Goal: Task Accomplishment & Management: Use online tool/utility

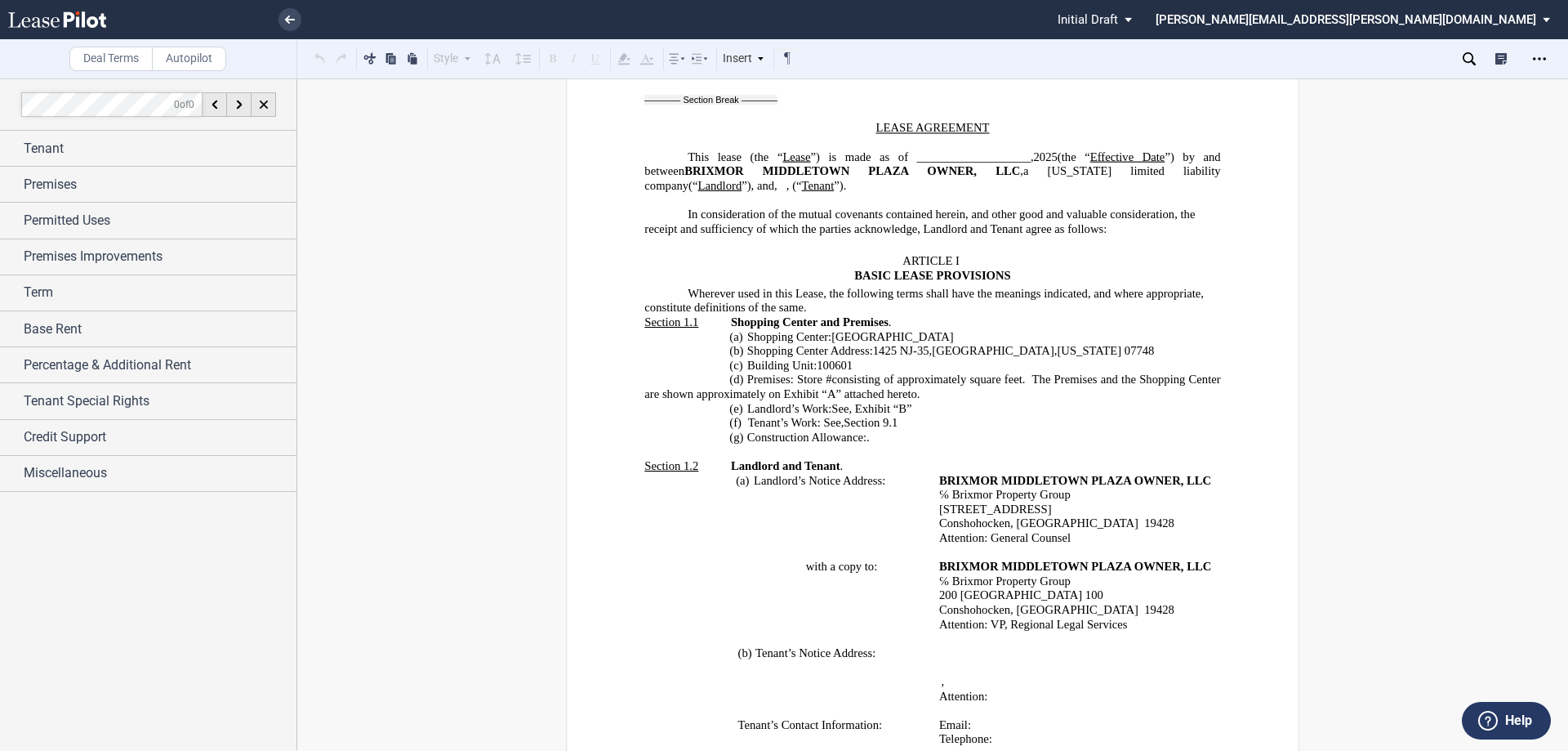
scroll to position [490, 0]
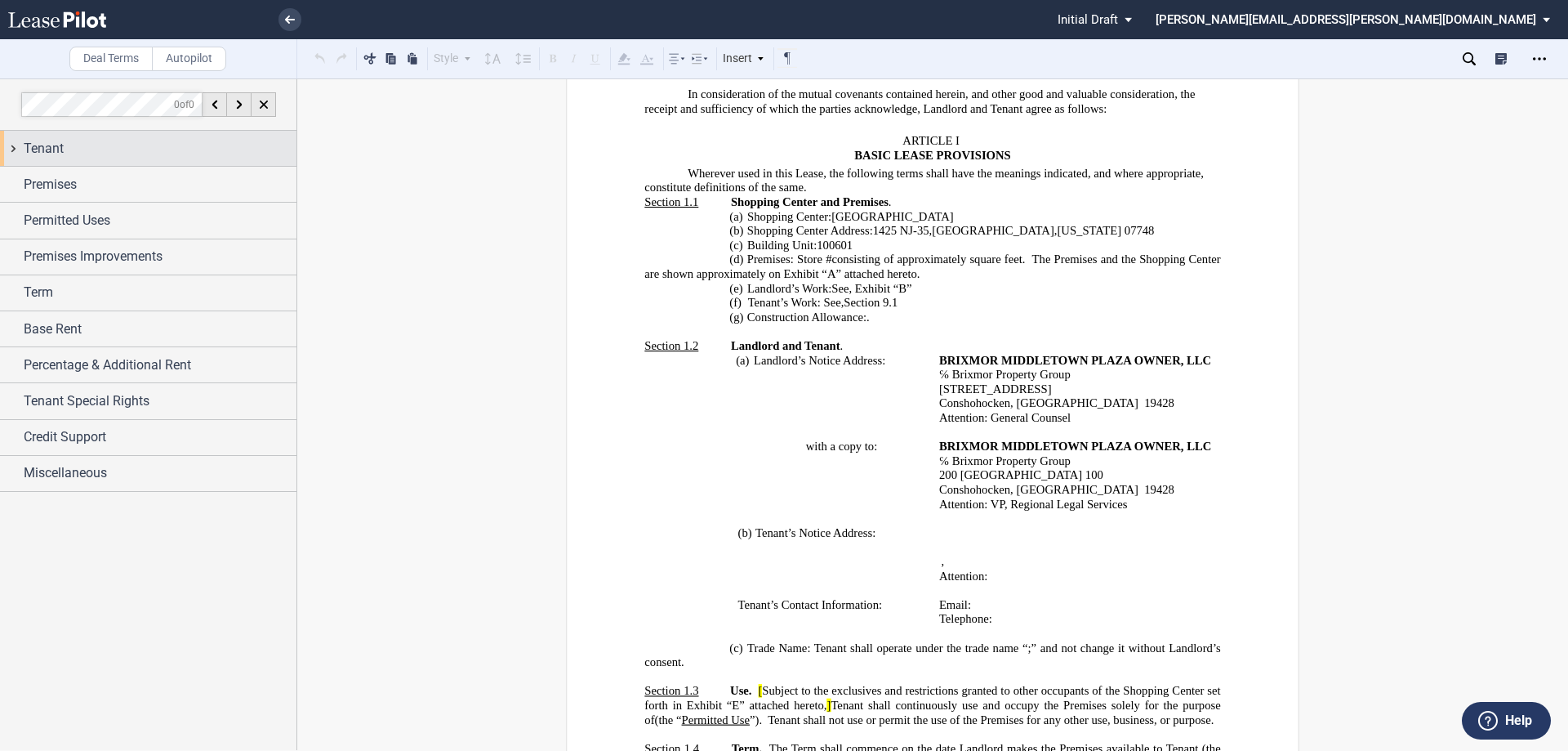
click at [98, 147] on div "Tenant" at bounding box center [160, 148] width 273 height 20
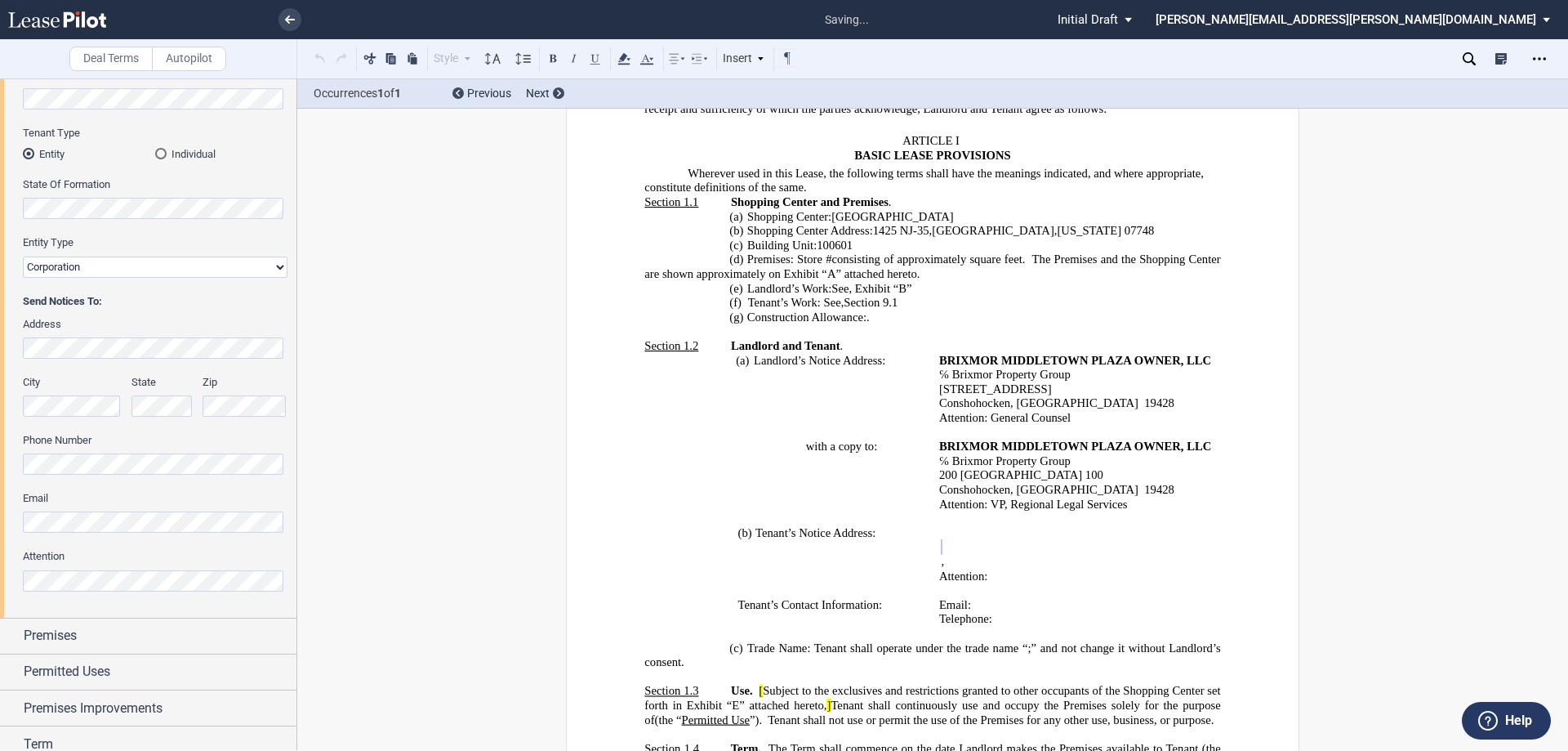
scroll to position [326, 0]
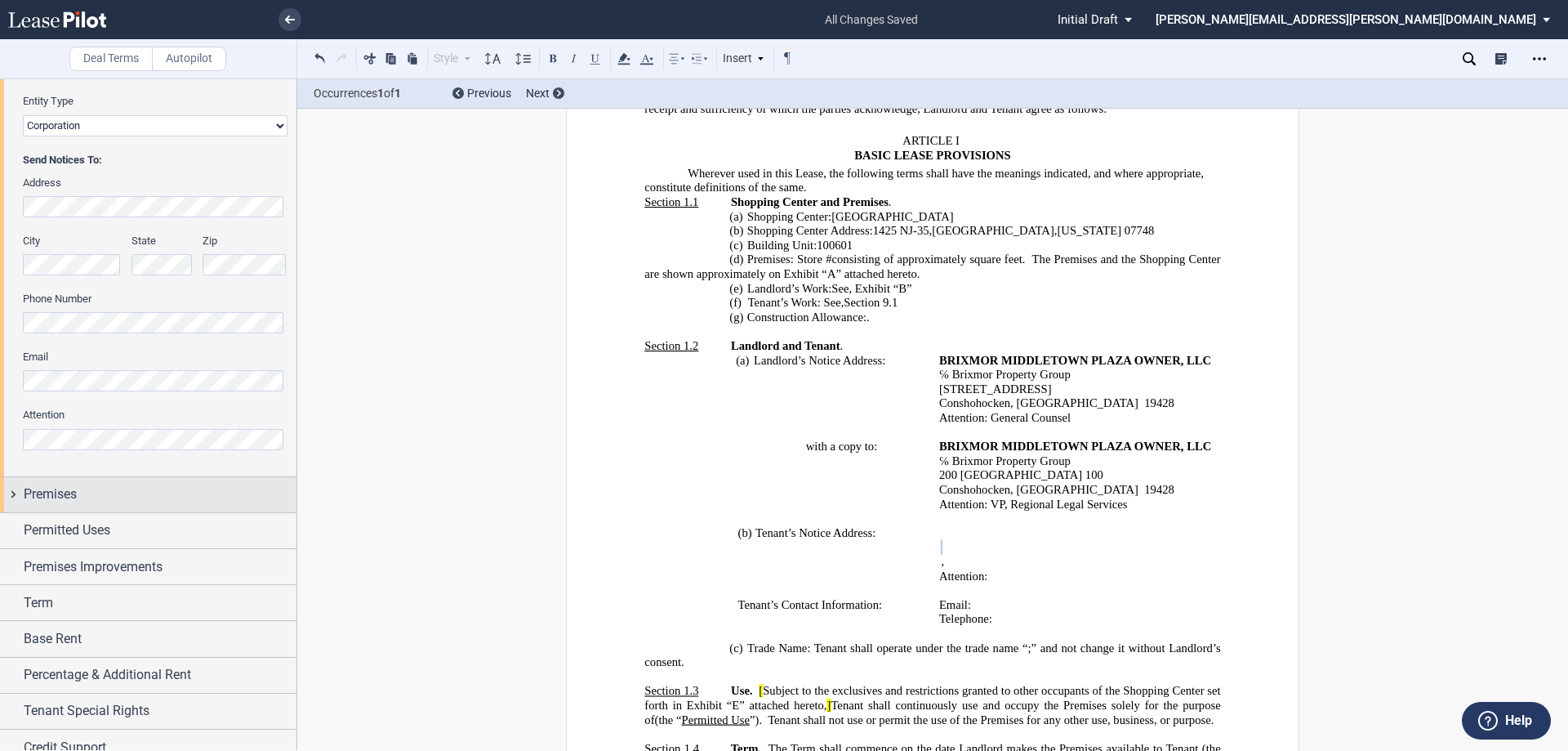
click at [52, 489] on span "Premises" at bounding box center [50, 494] width 53 height 20
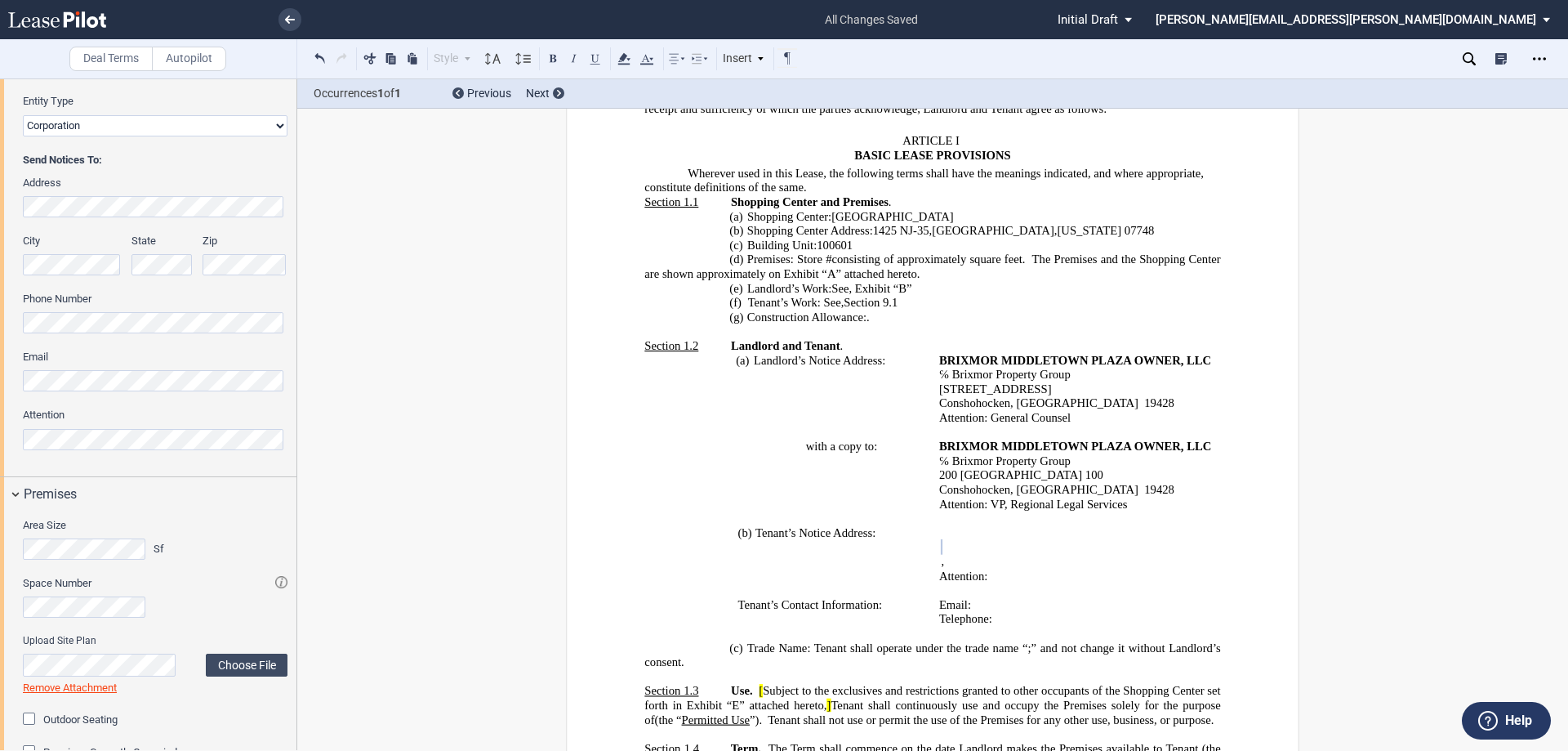
scroll to position [408, 0]
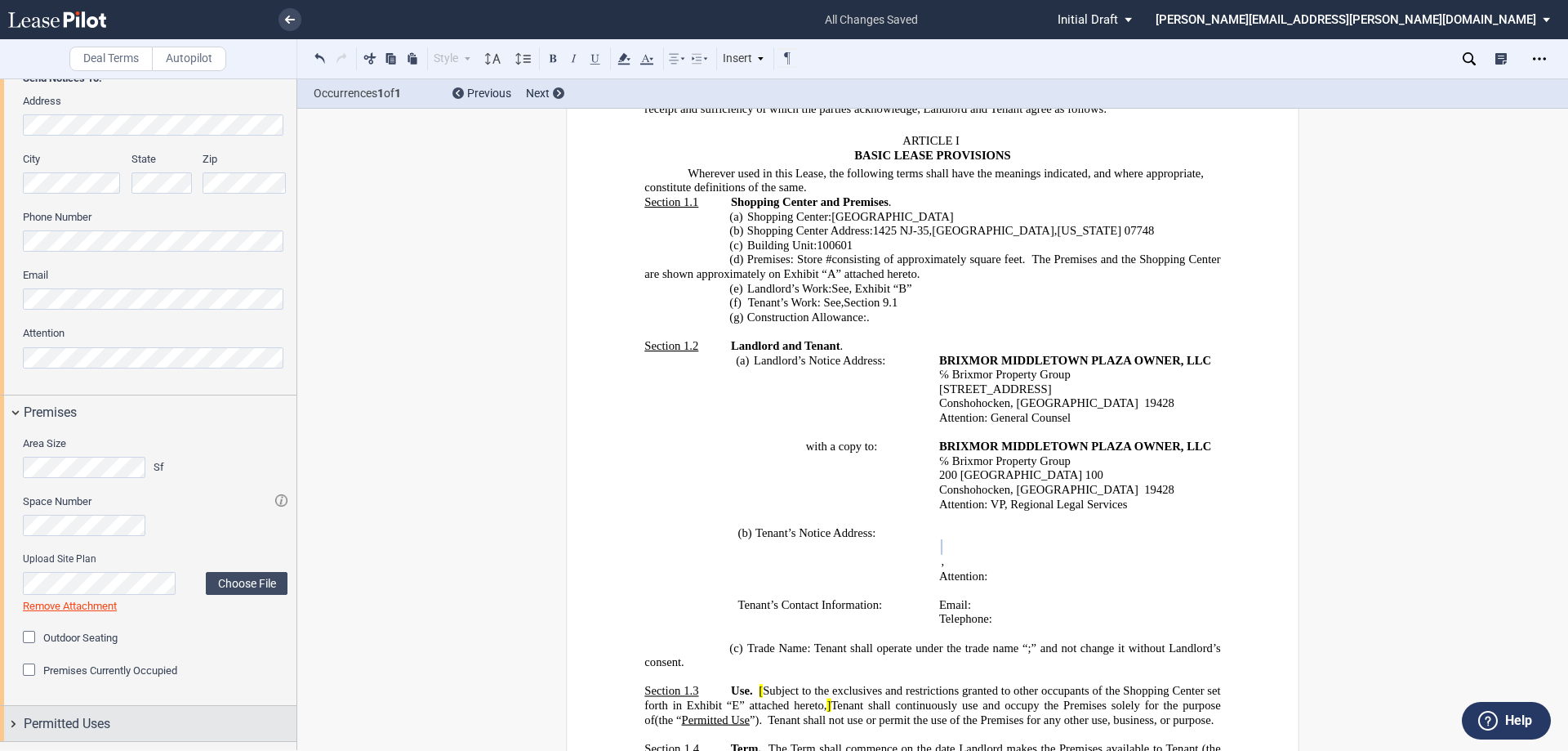
click at [105, 717] on span "Permitted Uses" at bounding box center [67, 723] width 87 height 20
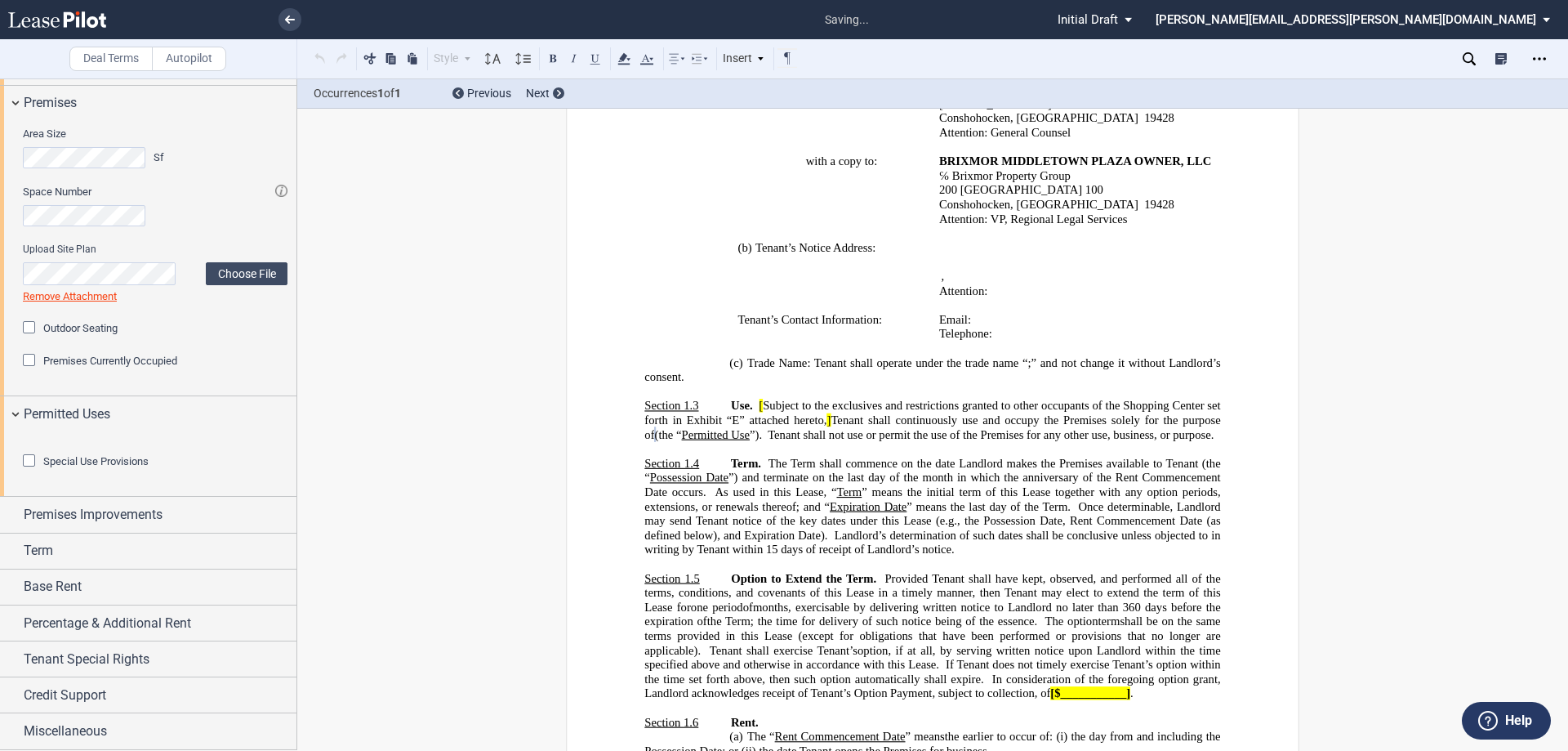
scroll to position [872, 0]
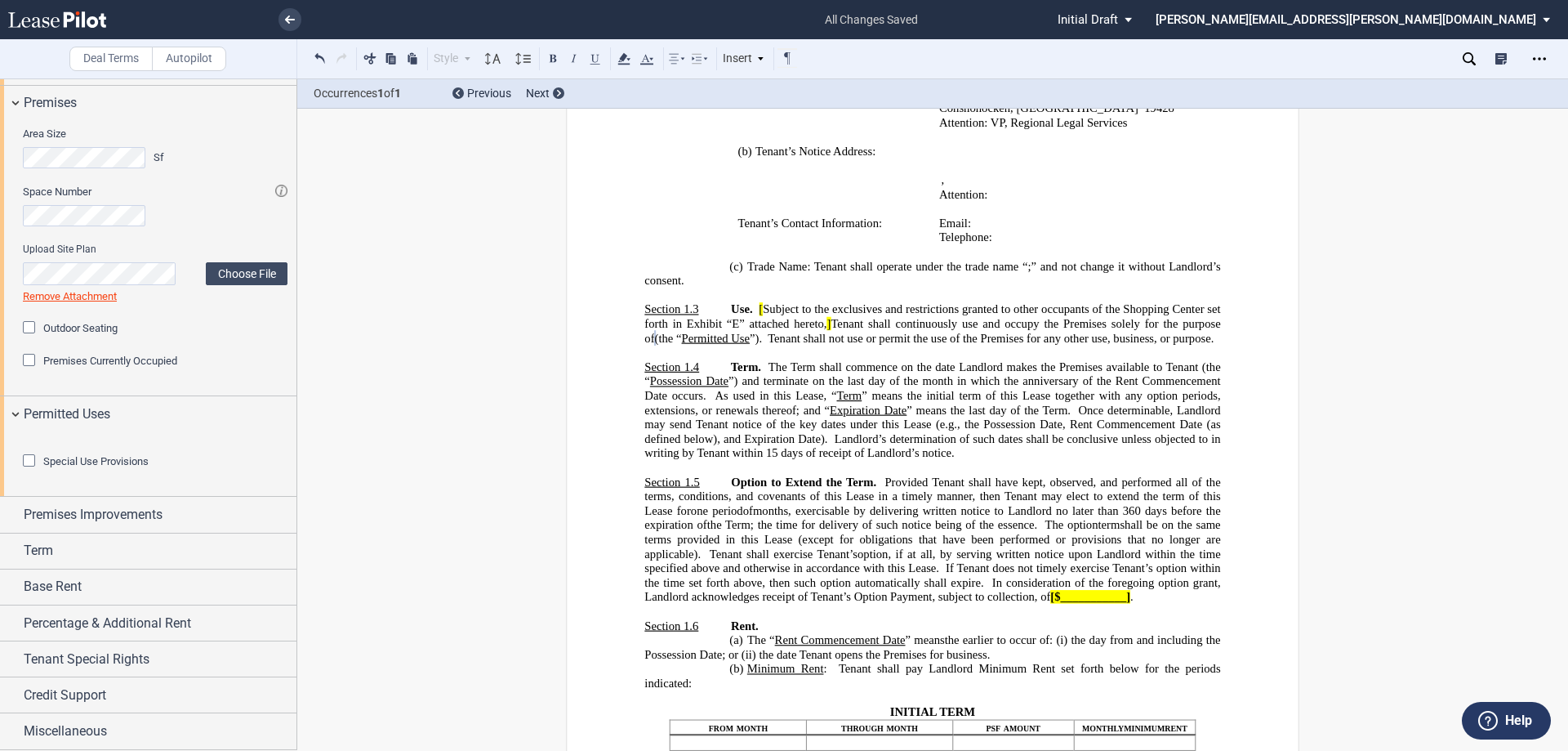
click at [820, 325] on span "Tenant shall continuously use and occupy the Premises solely for the purpose of" at bounding box center [934, 330] width 579 height 28
click at [760, 303] on span "Subject to the exclusives and restrictions granted to other occupants of the Sh…" at bounding box center [934, 315] width 579 height 28
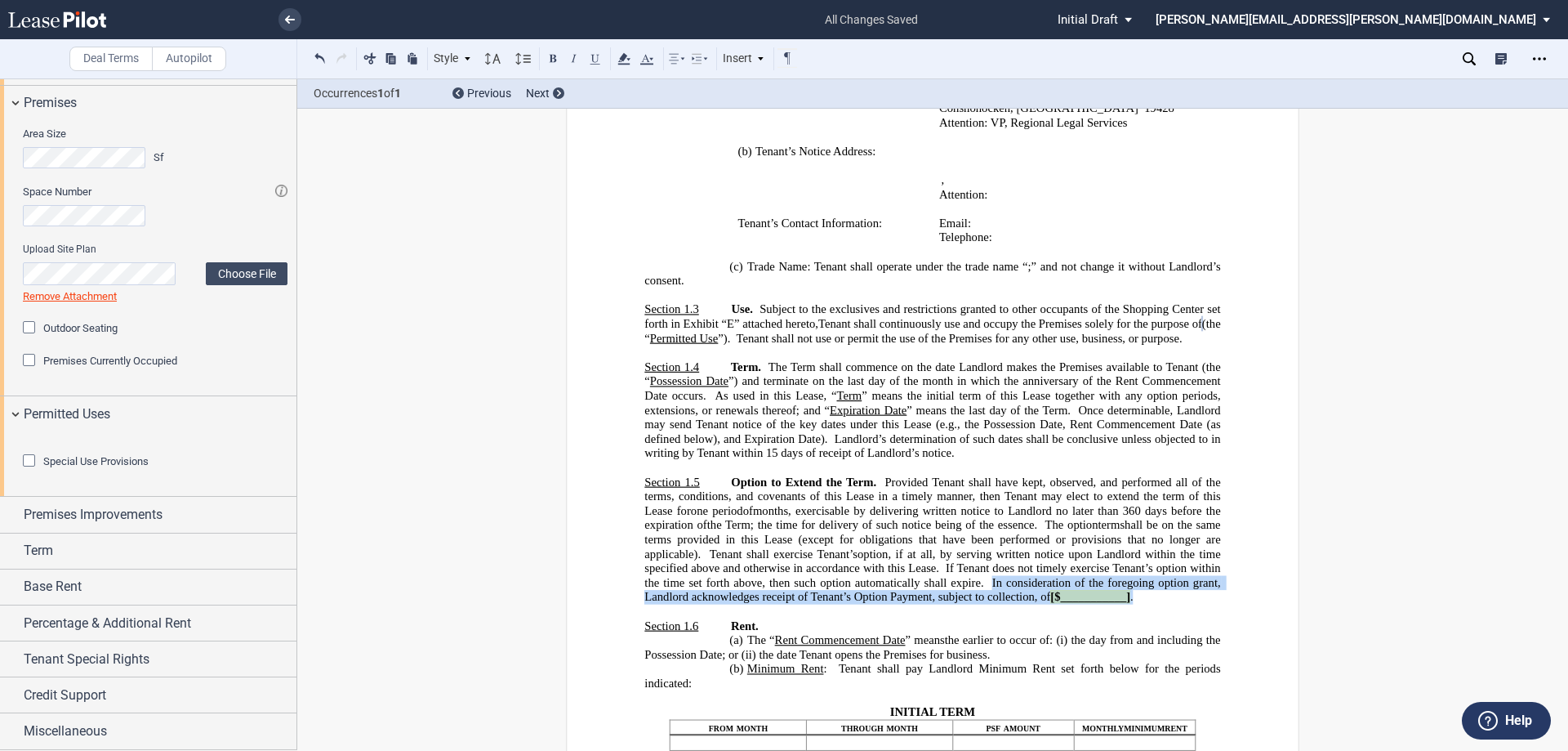
drag, startPoint x: 1087, startPoint y: 619, endPoint x: 988, endPoint y: 613, distance: 99.2
click at [988, 603] on p "Section 1.5 Option to Extend the Term. Provided Tenant shall have kept, observe…" at bounding box center [932, 540] width 576 height 129
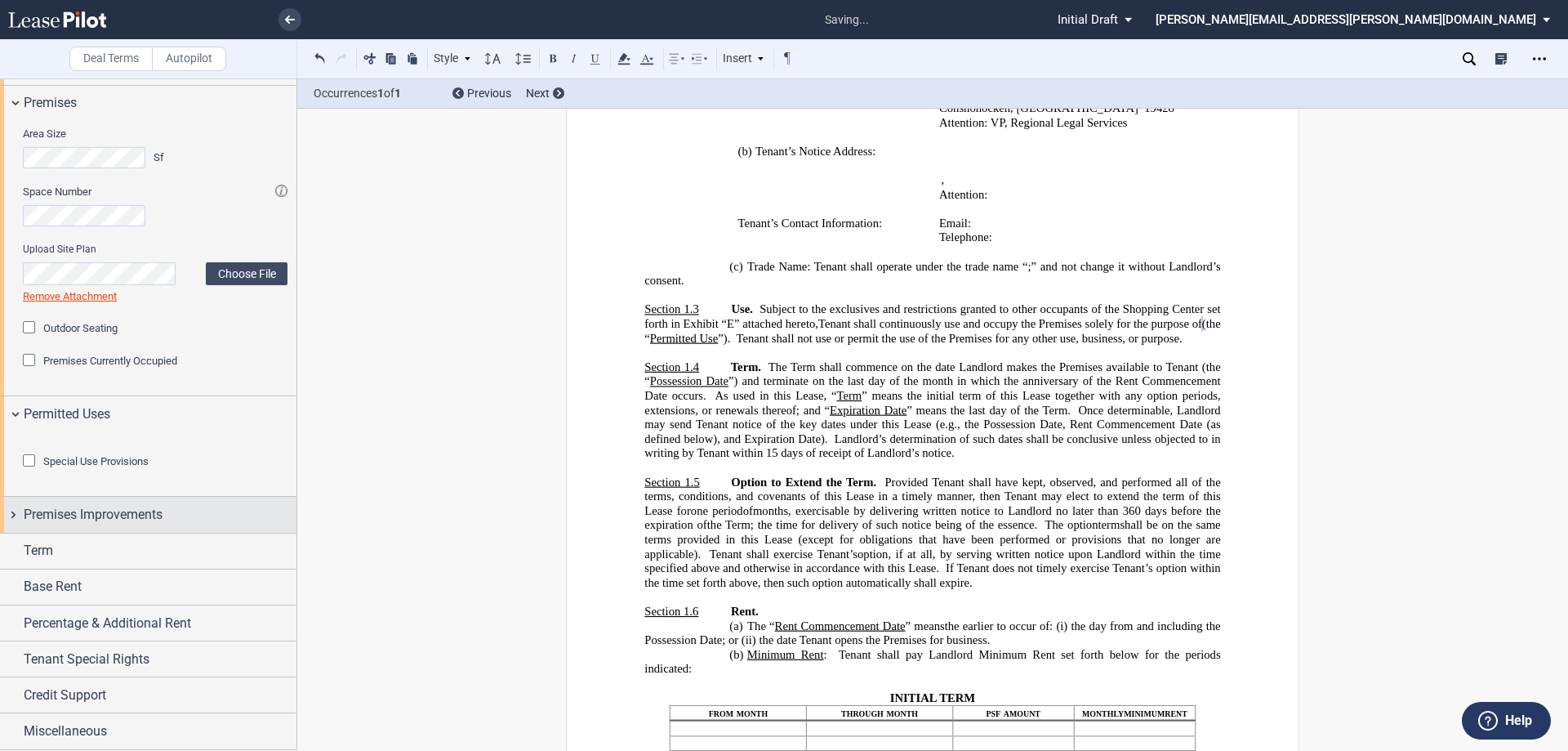
click at [144, 509] on span "Premises Improvements" at bounding box center [93, 514] width 139 height 20
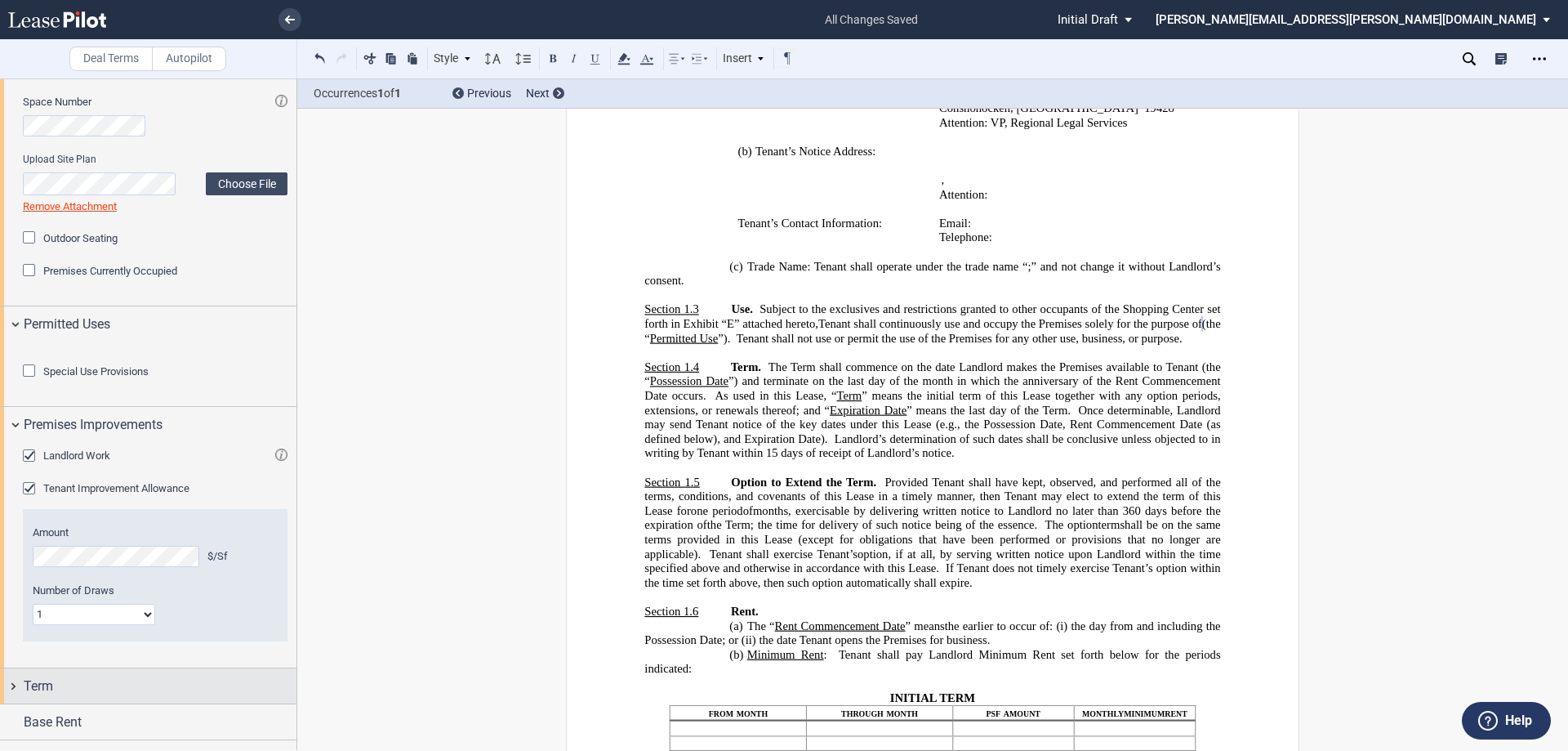
scroll to position [1033, 0]
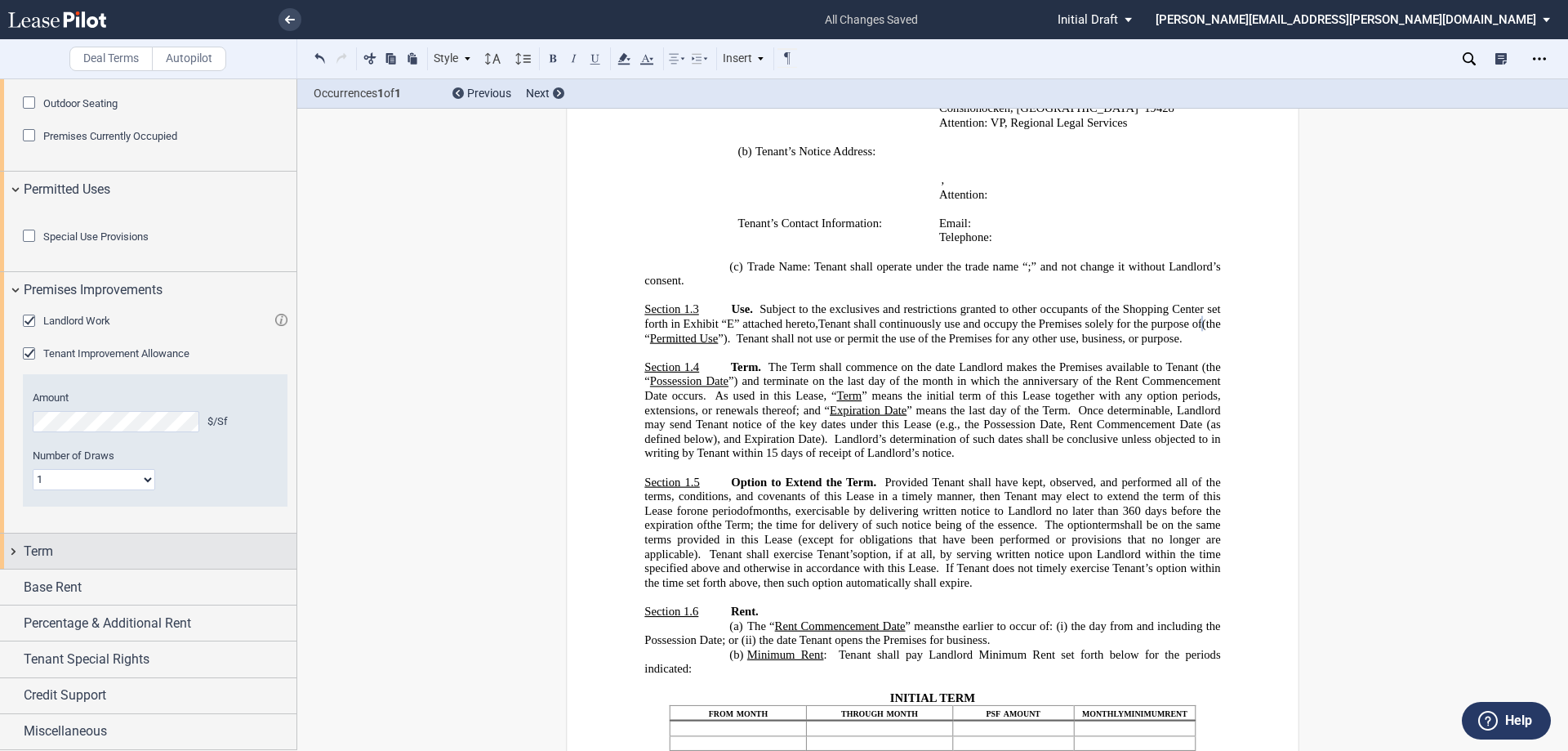
click at [123, 543] on div "Term" at bounding box center [160, 551] width 273 height 20
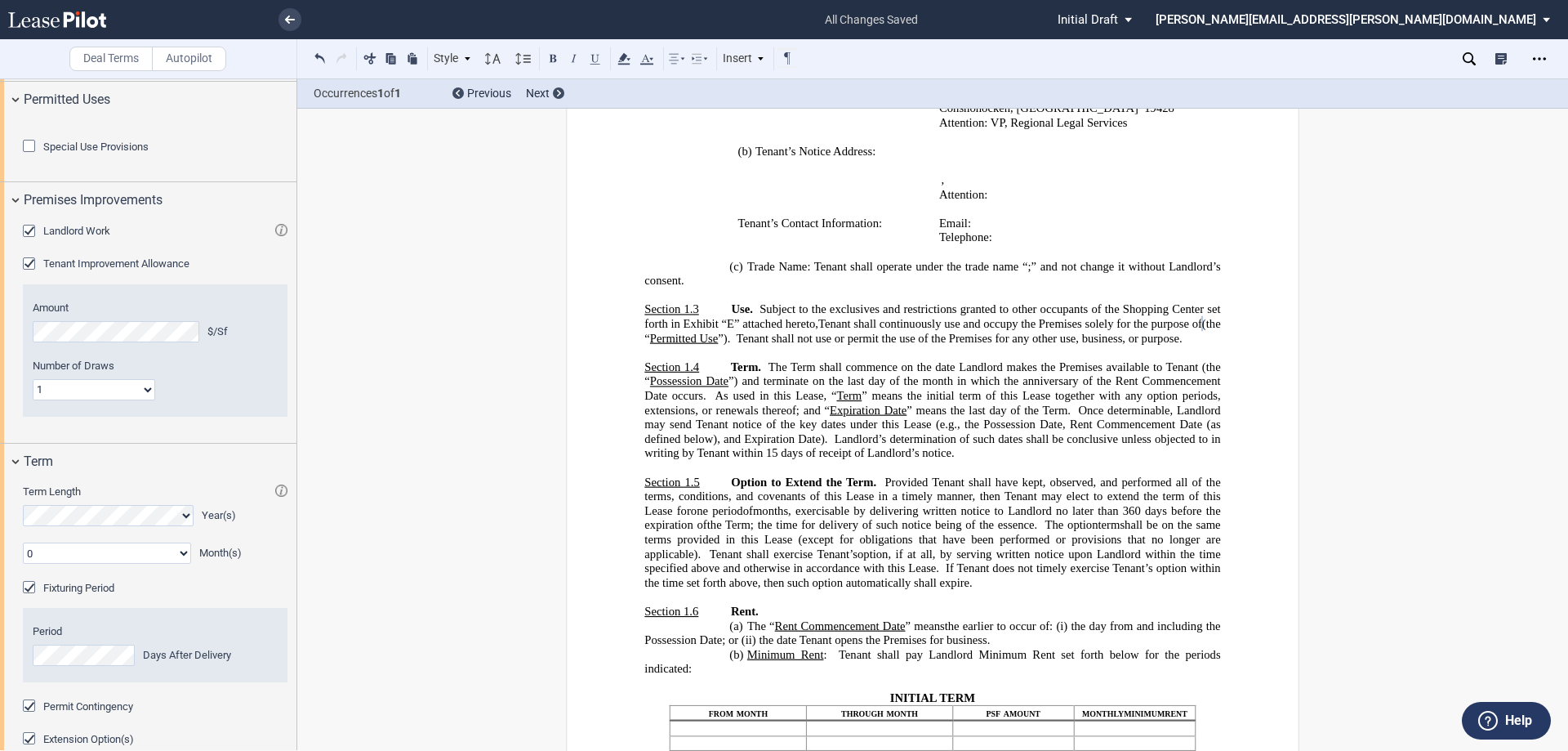
scroll to position [1441, 0]
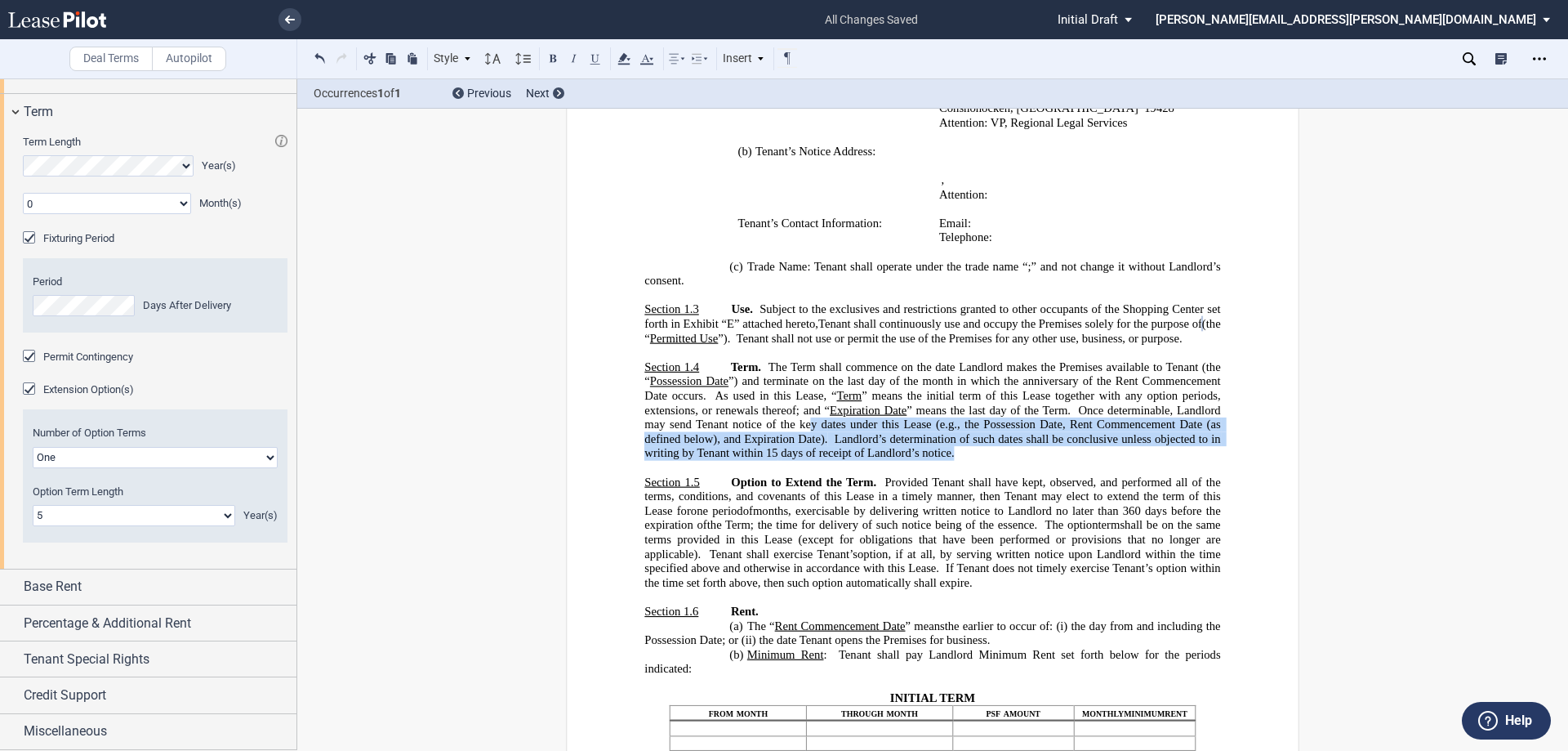
drag, startPoint x: 1119, startPoint y: 483, endPoint x: 928, endPoint y: 447, distance: 194.4
click at [928, 447] on p "Section 1.4 Term. The Term shall commence on the date Landlord makes the Premis…" at bounding box center [932, 410] width 576 height 101
click at [927, 517] on span "Provided Tenant shall have kept, observed, and performed all of the terms, cond…" at bounding box center [934, 496] width 579 height 43
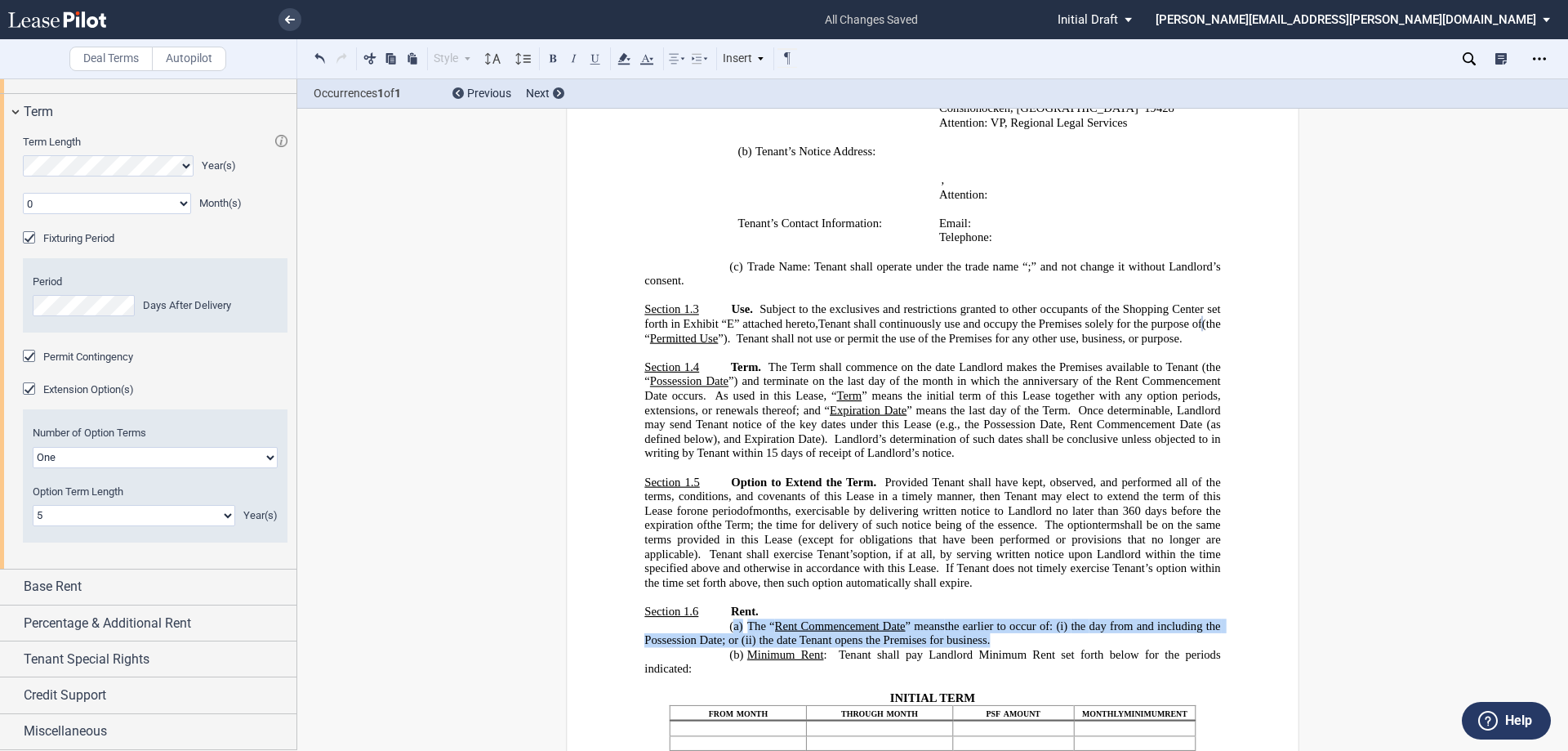
drag, startPoint x: 1063, startPoint y: 674, endPoint x: 732, endPoint y: 652, distance: 331.7
click at [732, 647] on p "(a) The “ Rent Commencement Date ” means the earlier to occur of: (i) the ﻿ ﻿ ﻿…" at bounding box center [932, 633] width 576 height 29
click at [620, 62] on use at bounding box center [624, 59] width 12 height 11
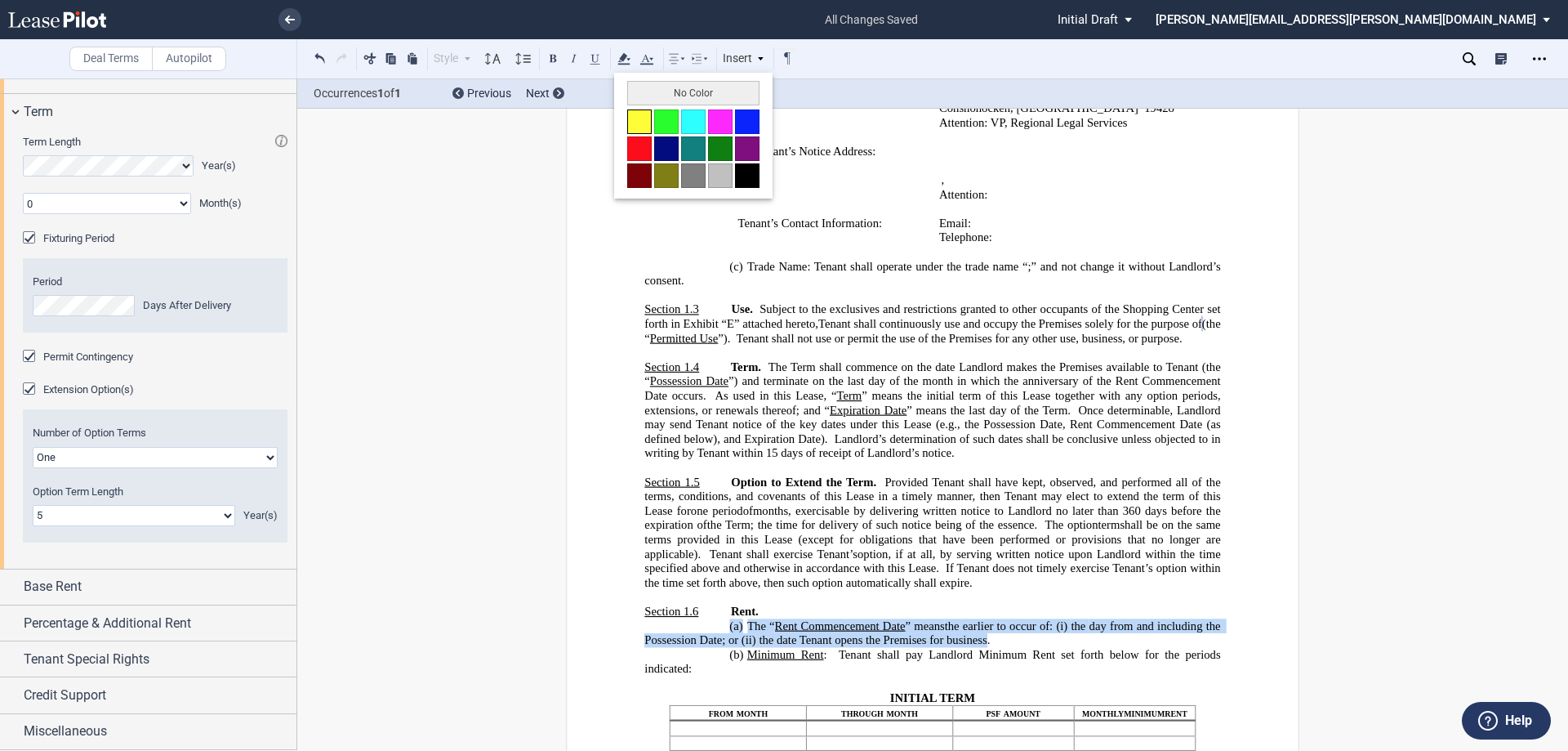
click at [644, 126] on button at bounding box center [640, 122] width 25 height 25
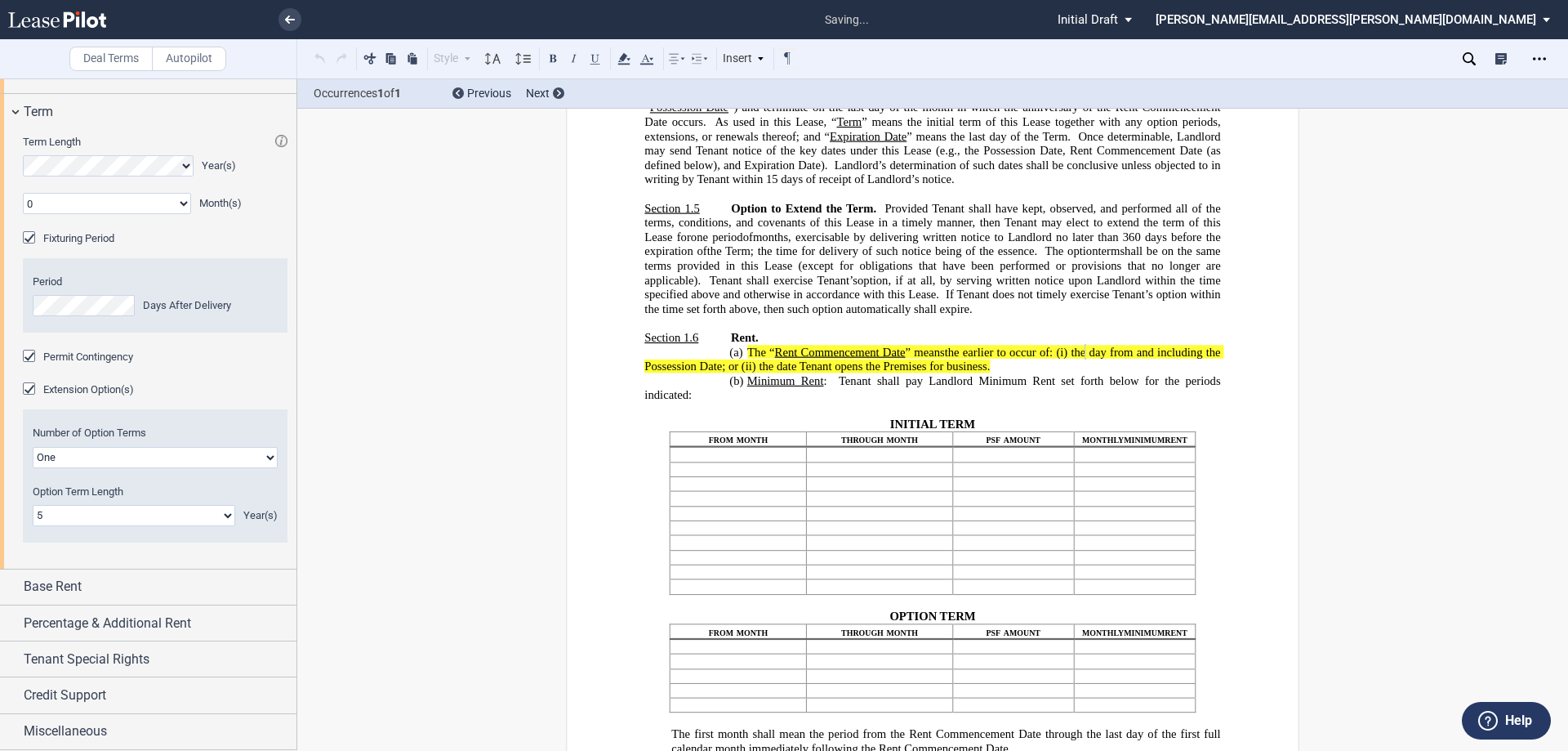
scroll to position [1162, 0]
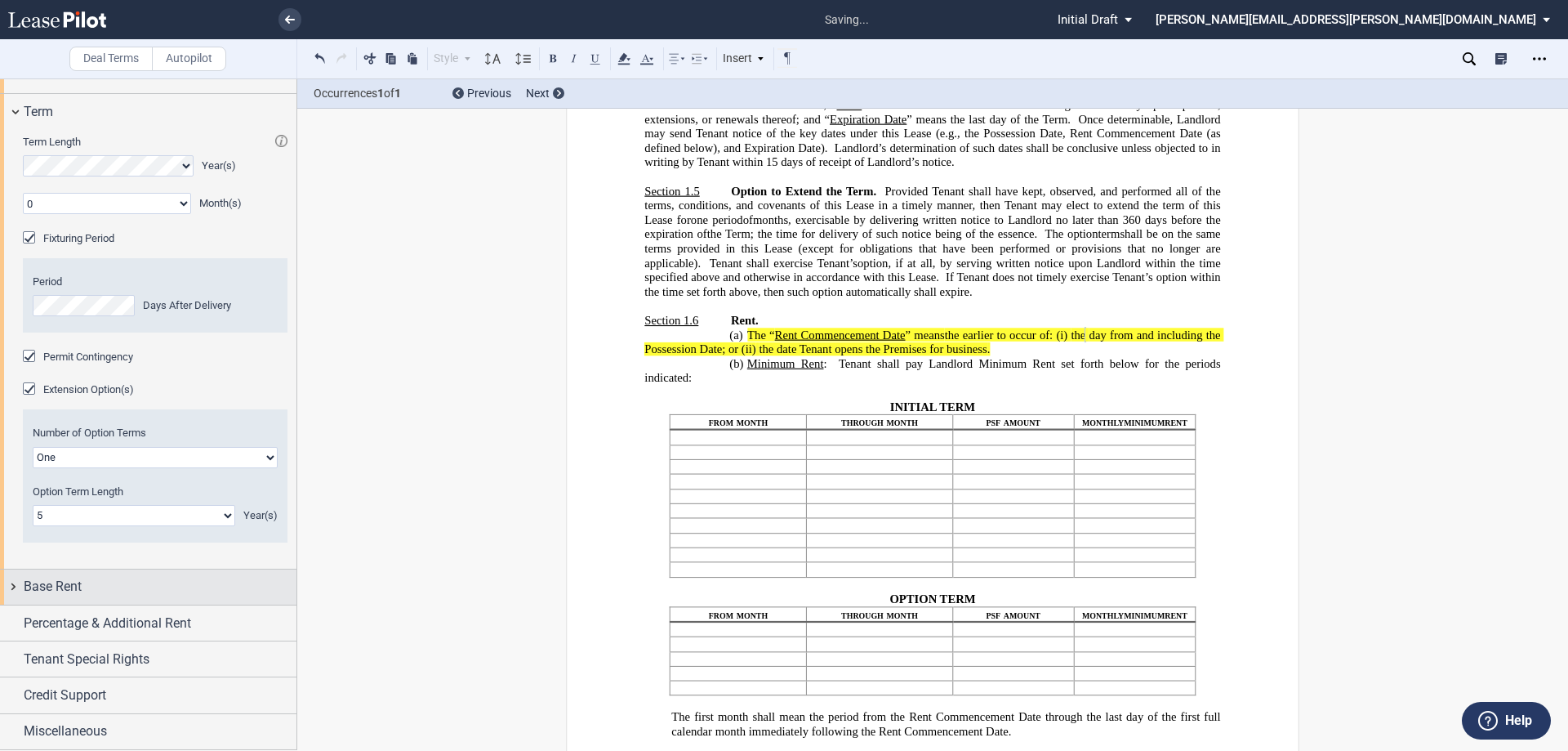
click at [87, 596] on div "Base Rent" at bounding box center [160, 586] width 273 height 20
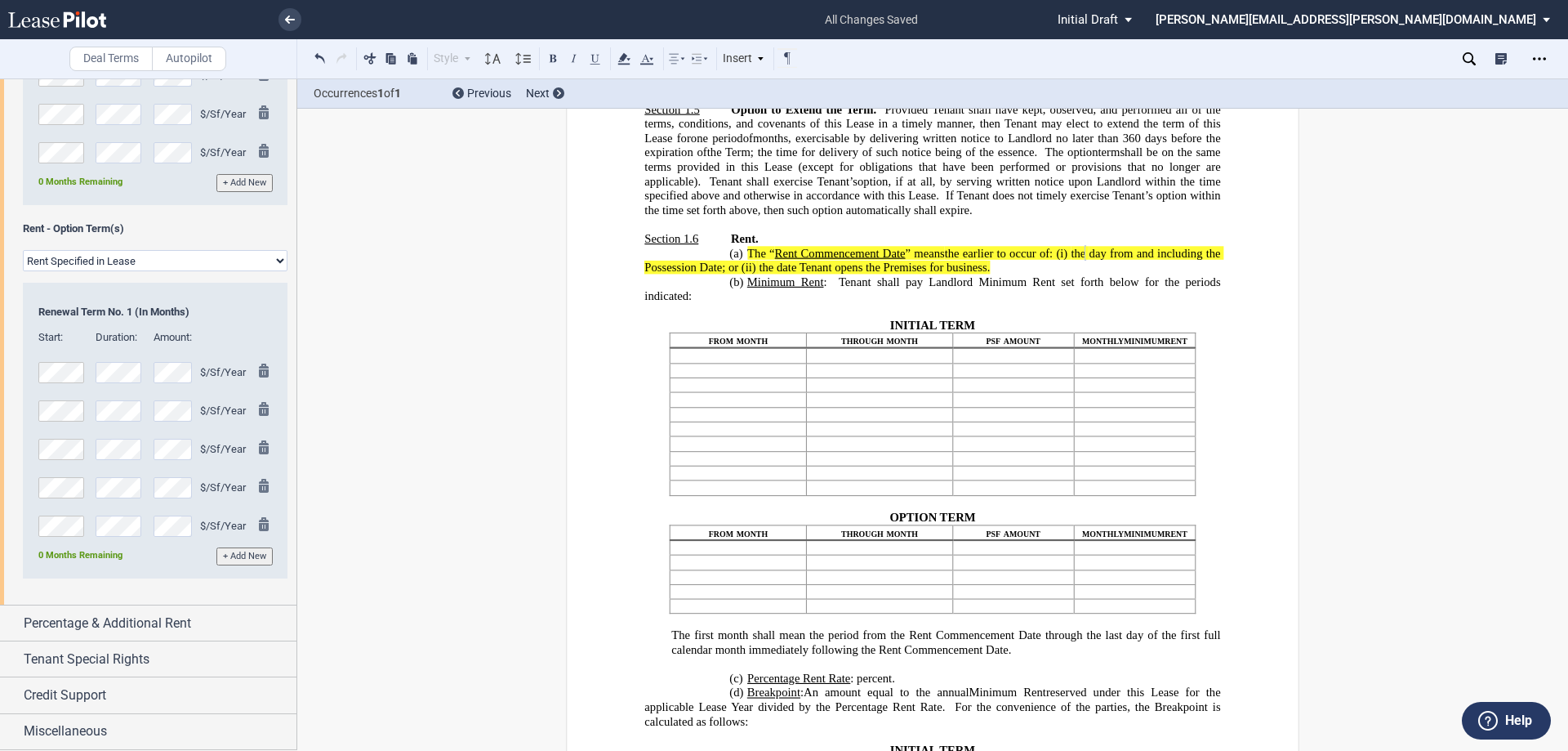
scroll to position [2382, 0]
click at [182, 625] on span "Percentage & Additional Rent" at bounding box center [108, 623] width 168 height 20
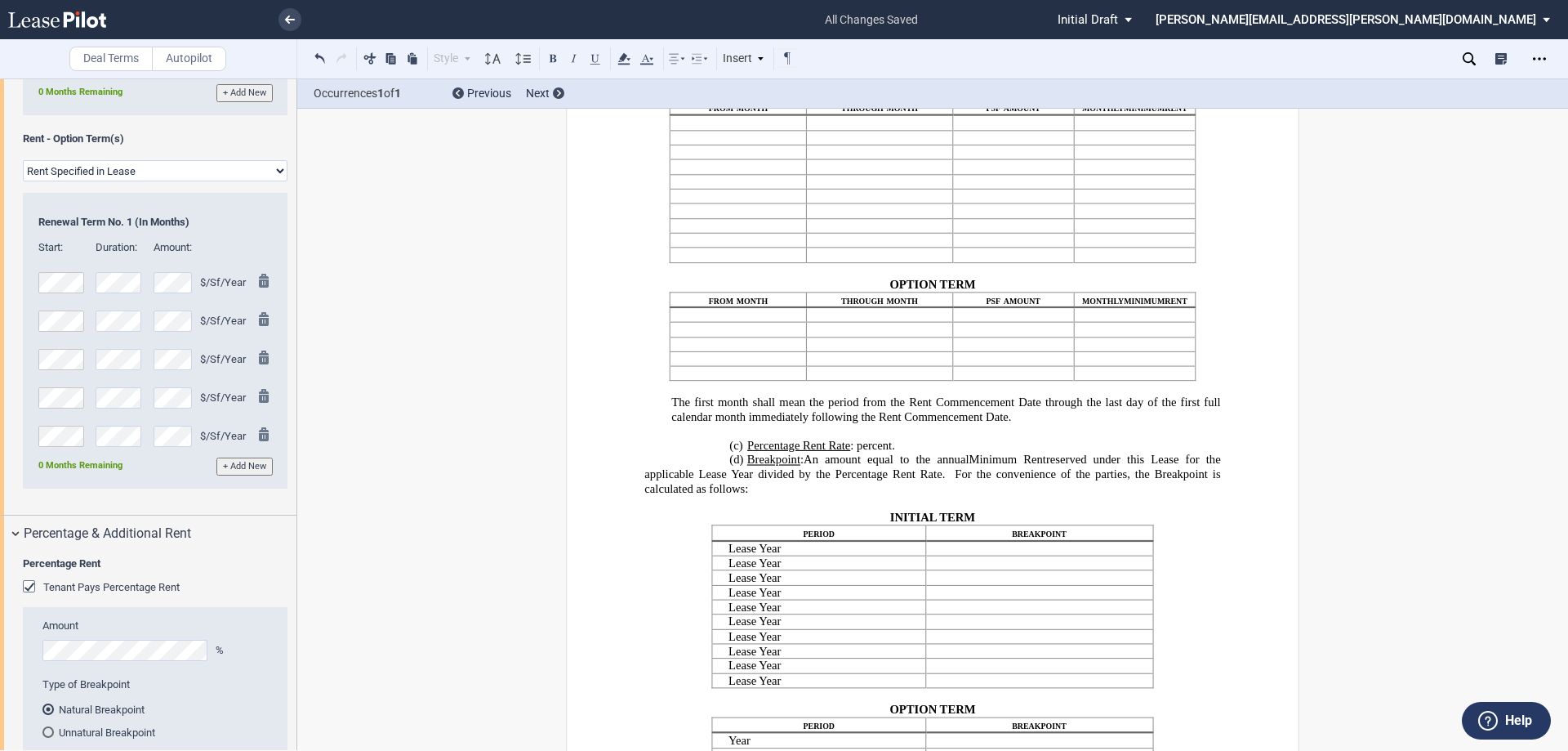
scroll to position [1571, 0]
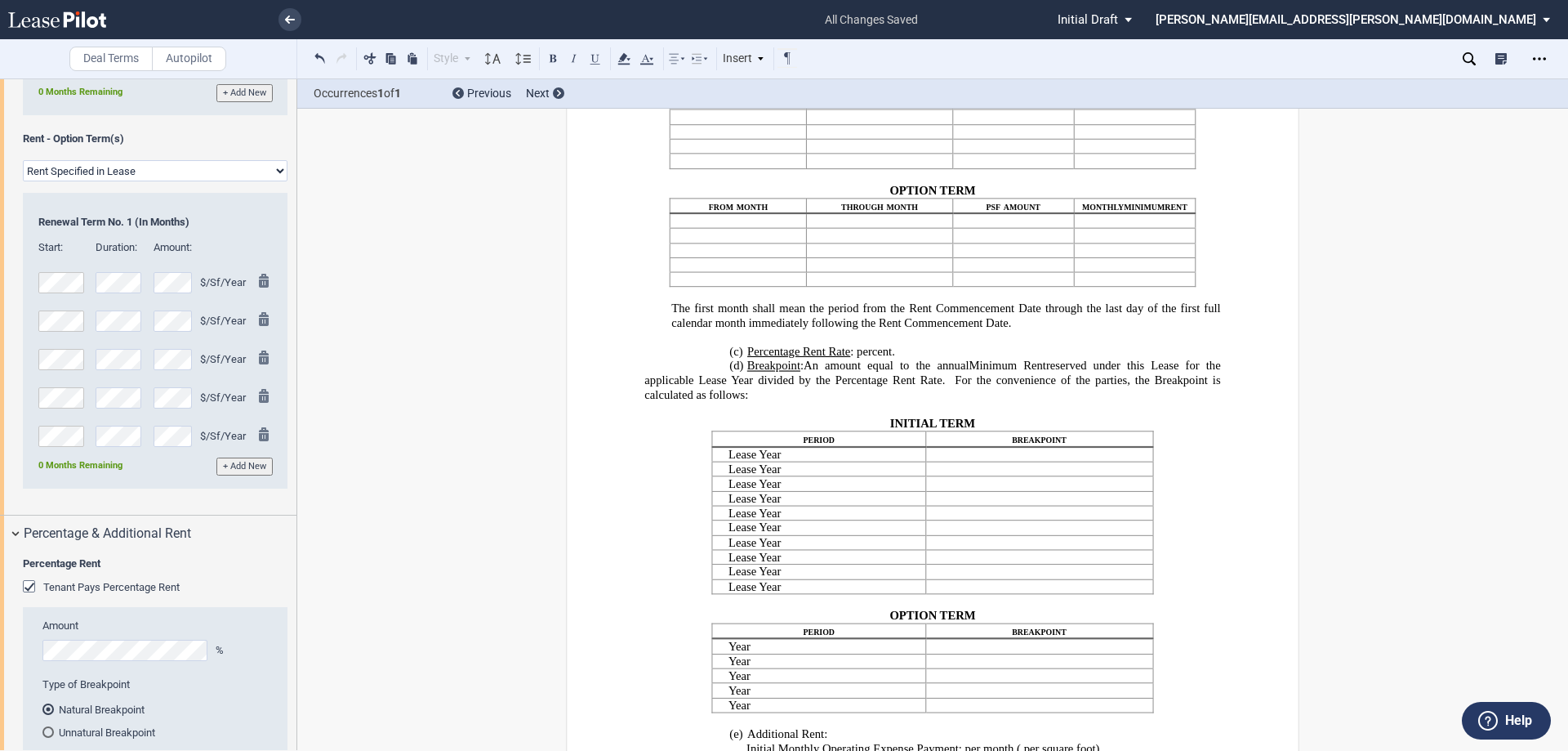
drag, startPoint x: 121, startPoint y: 676, endPoint x: 136, endPoint y: 677, distance: 15.0
click at [121, 593] on span "Tenant Pays Percentage Rent" at bounding box center [110, 586] width 136 height 12
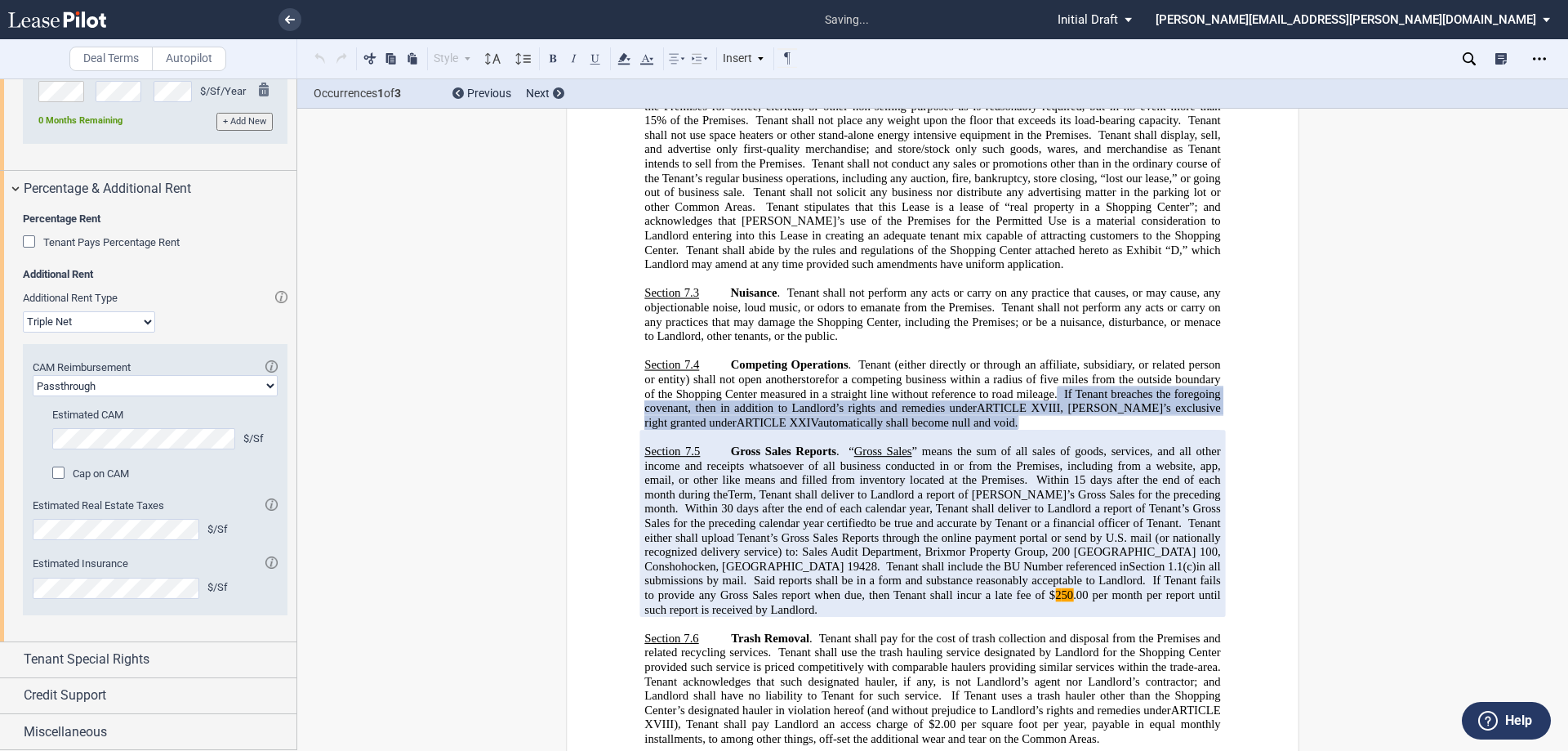
scroll to position [2791, 0]
click at [81, 480] on span "Cap on CAM" at bounding box center [100, 473] width 56 height 12
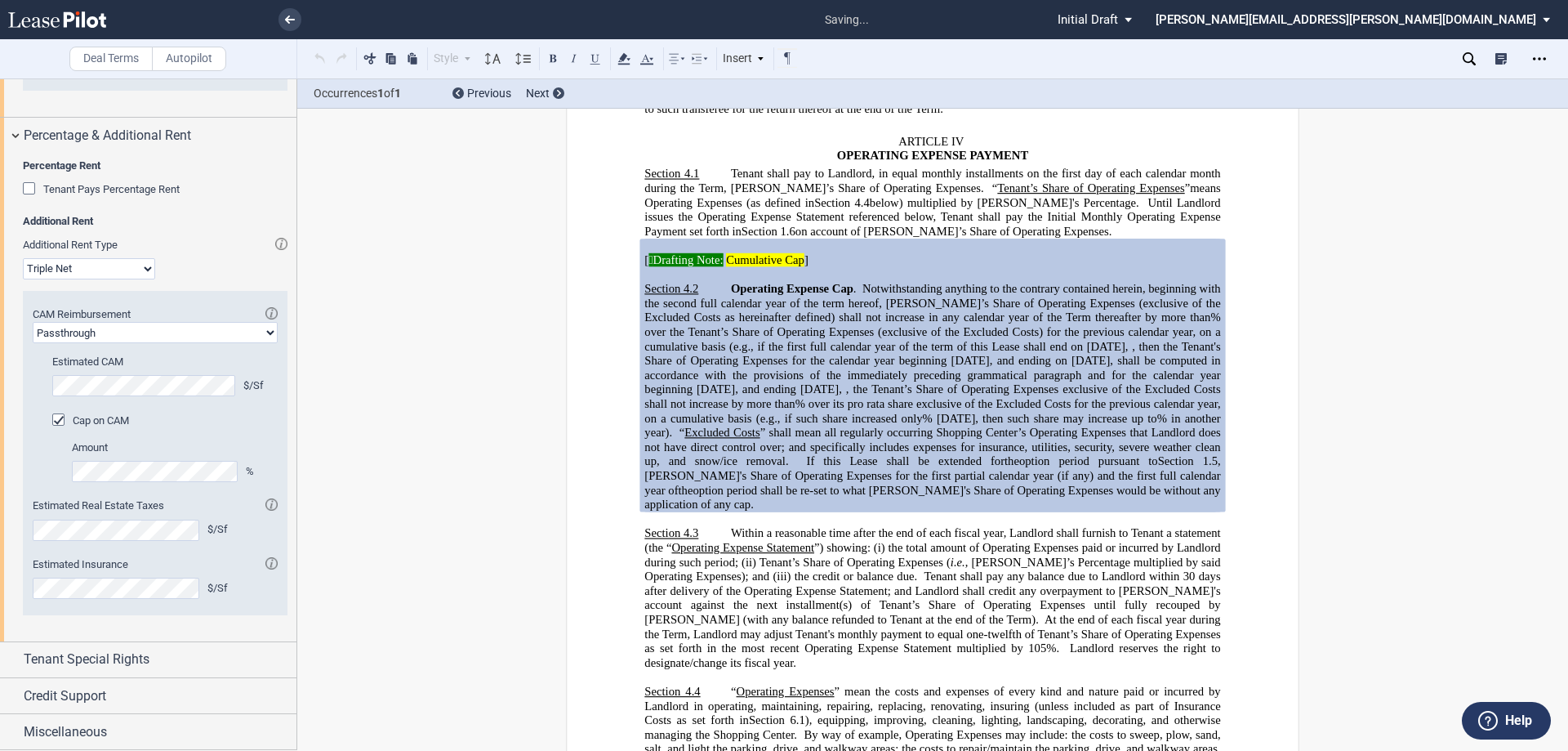
scroll to position [2871, 0]
click at [148, 657] on span "Tenant Special Rights" at bounding box center [87, 659] width 126 height 20
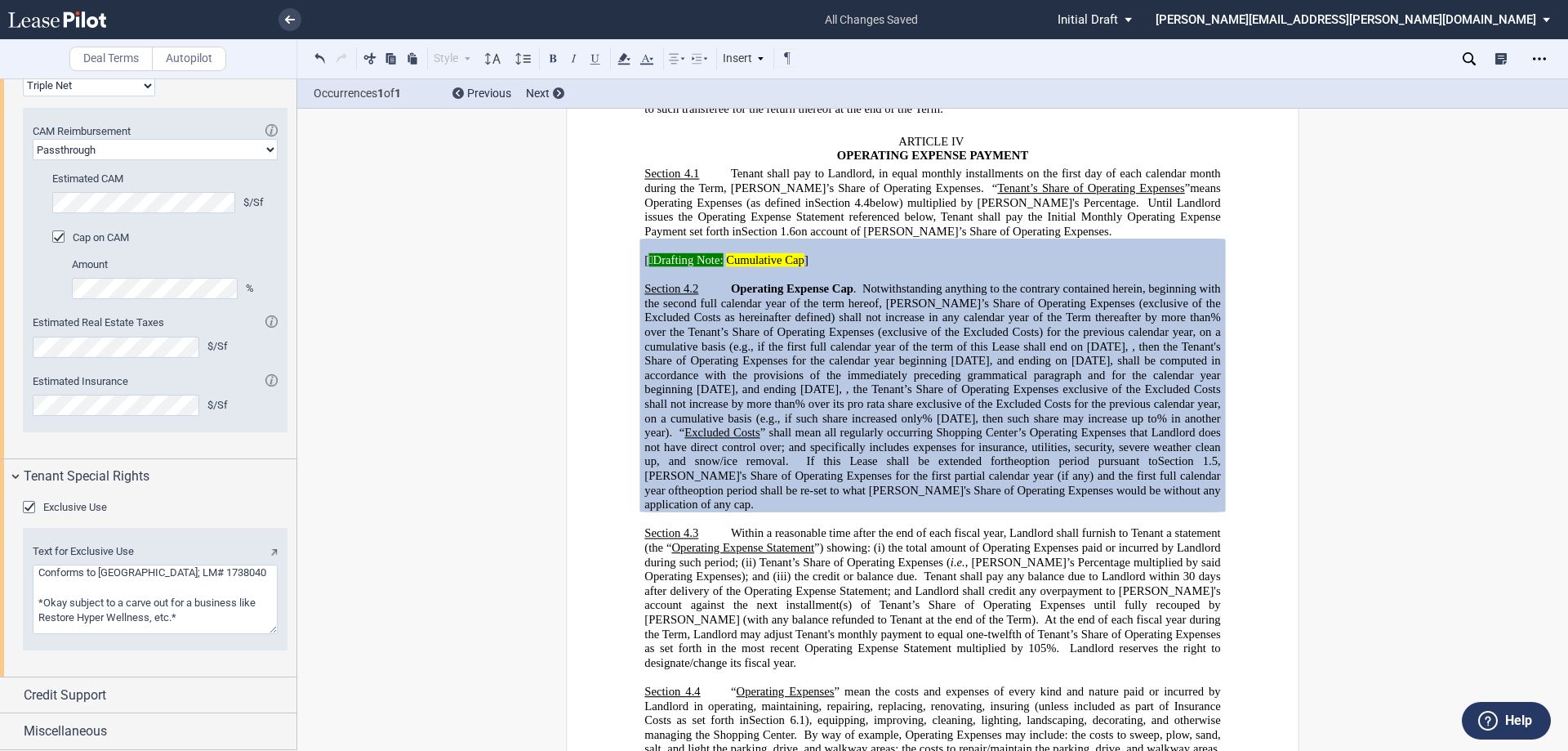
scroll to position [3053, 0]
click at [181, 699] on div "Credit Support" at bounding box center [160, 695] width 273 height 20
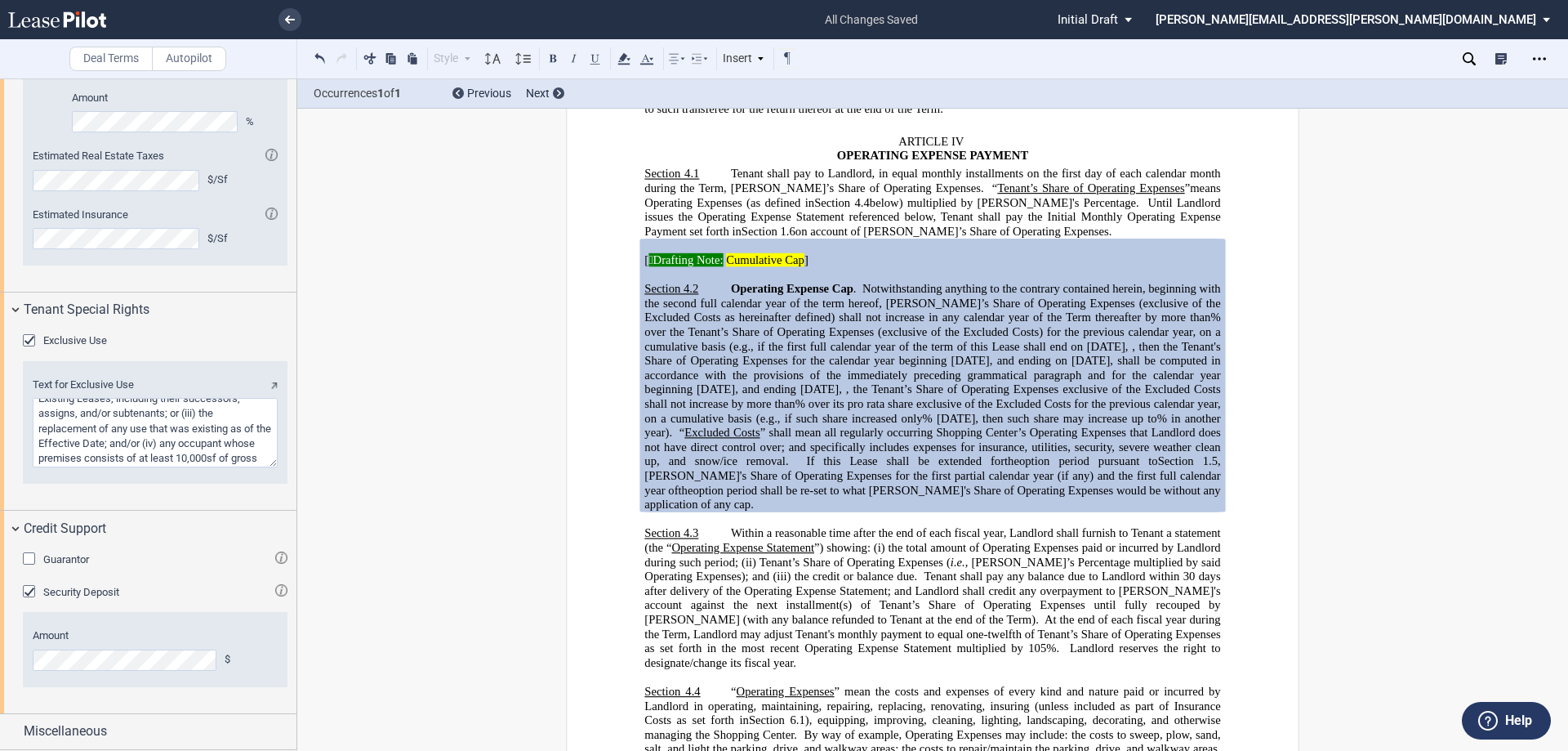
scroll to position [3219, 0]
click at [112, 728] on div "Miscellaneous" at bounding box center [160, 731] width 273 height 20
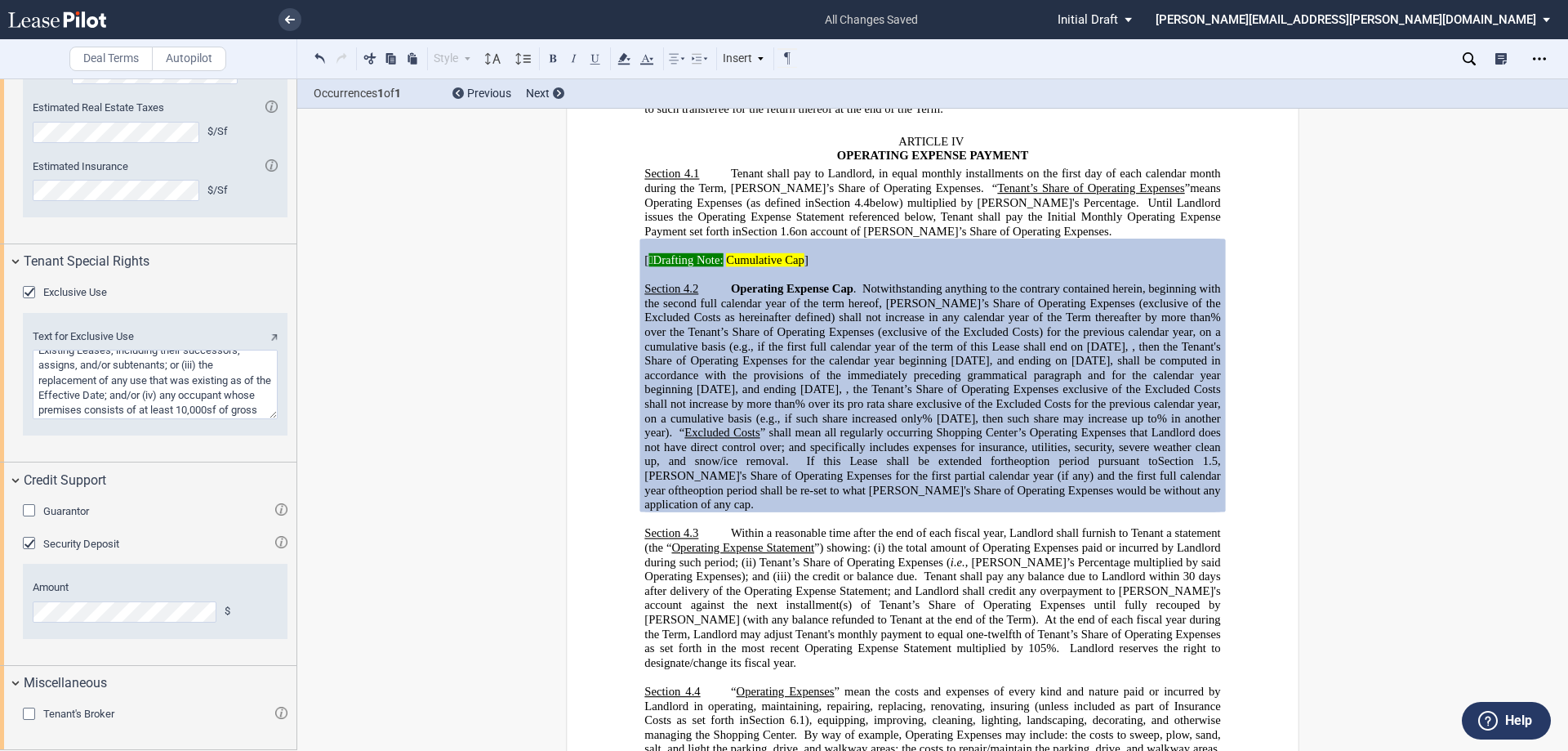
scroll to position [3253, 0]
click at [116, 713] on div "Tenant's Broker" at bounding box center [155, 714] width 265 height 16
click at [85, 715] on span "Tenant's Broker" at bounding box center [78, 713] width 71 height 12
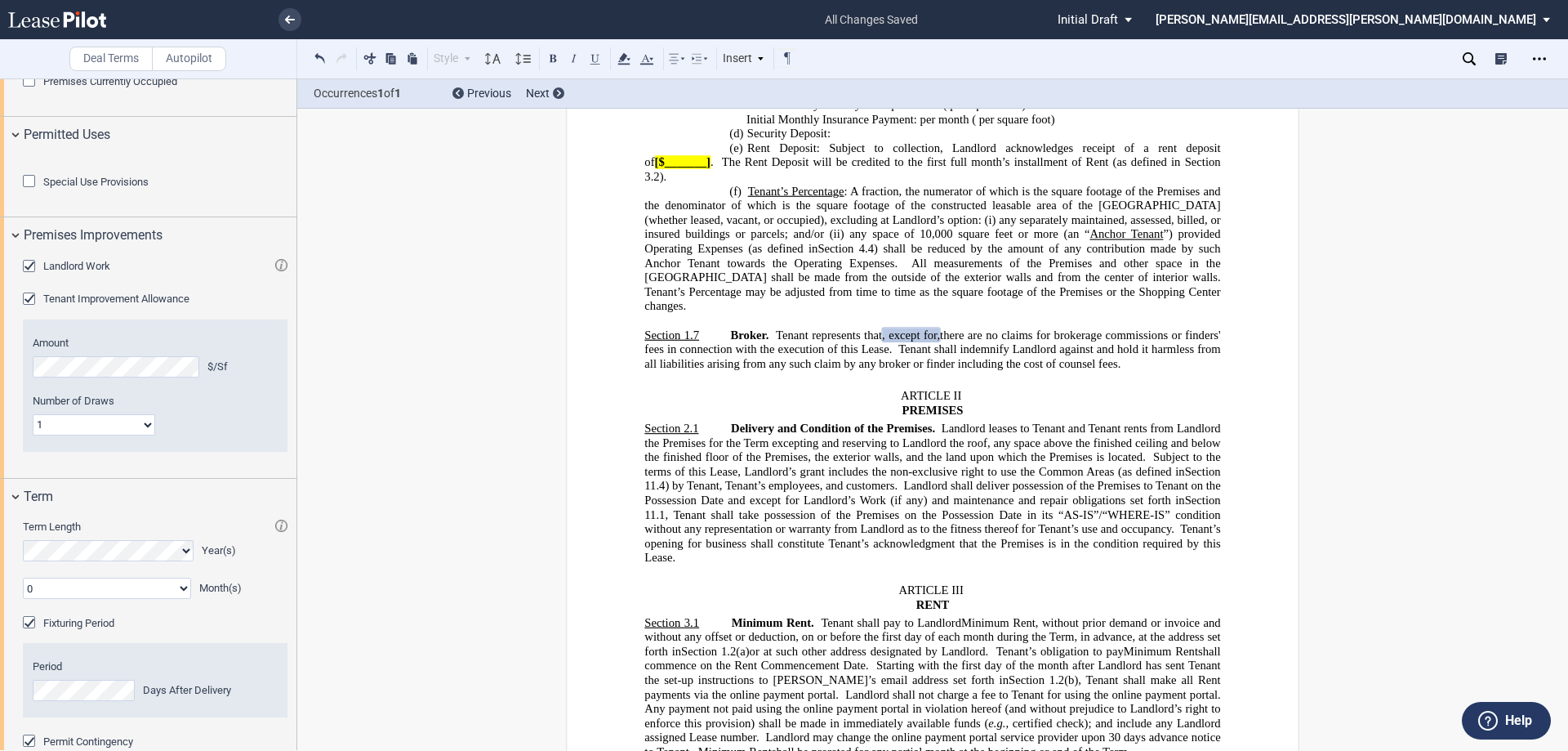
scroll to position [654, 0]
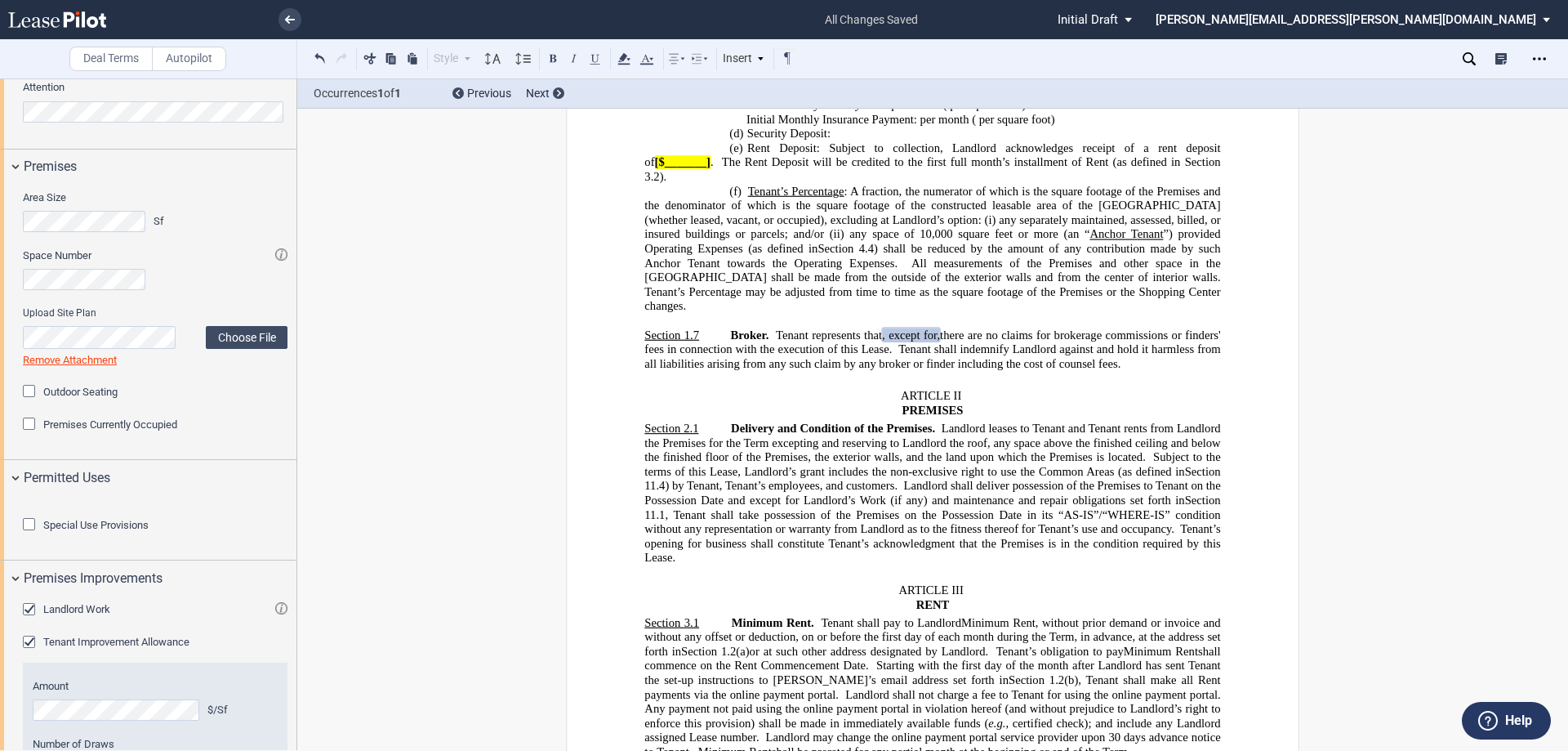
click at [121, 531] on span "Special Use Provisions" at bounding box center [95, 524] width 106 height 12
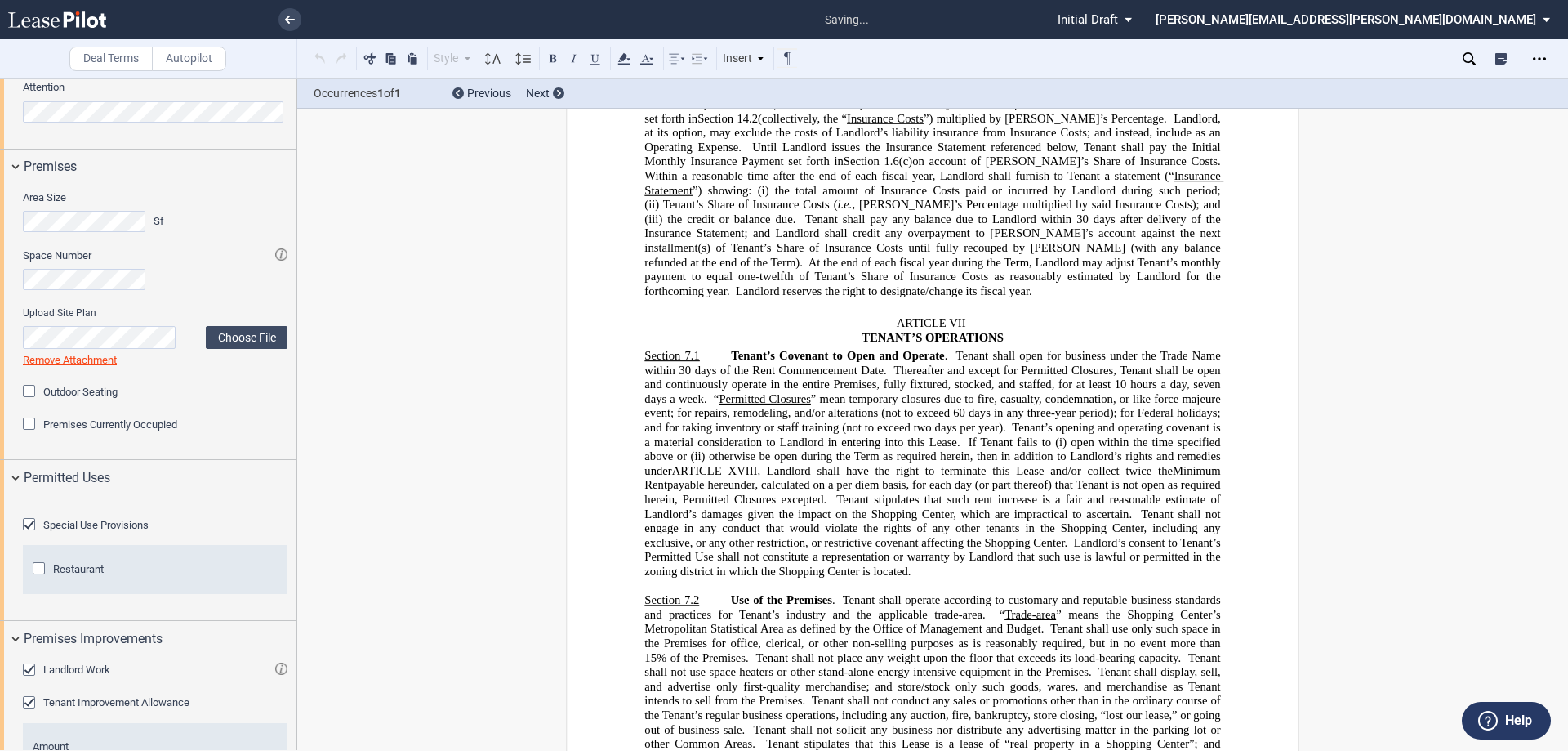
scroll to position [5712, 0]
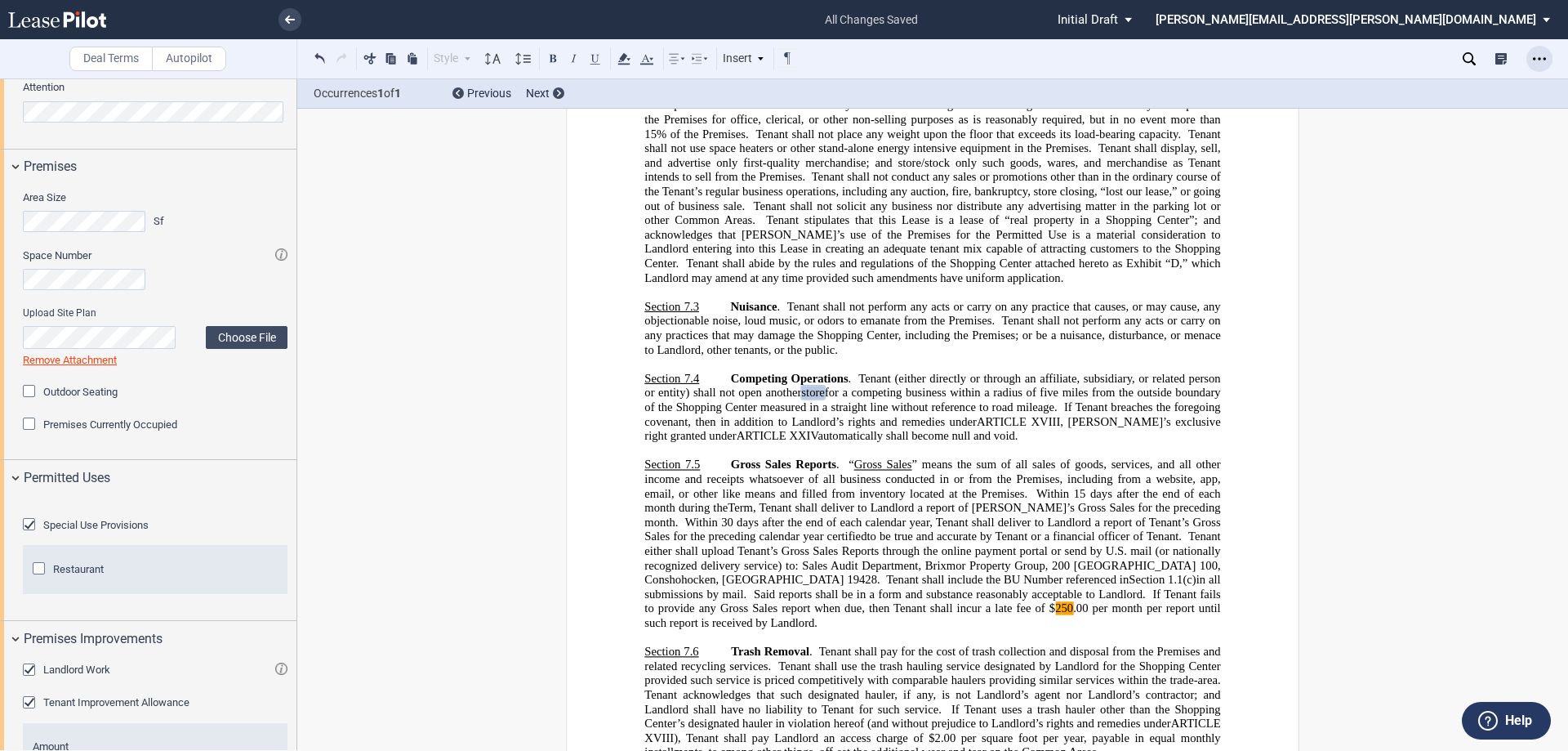
click at [1547, 54] on div "Open Lease options menu" at bounding box center [1539, 58] width 26 height 26
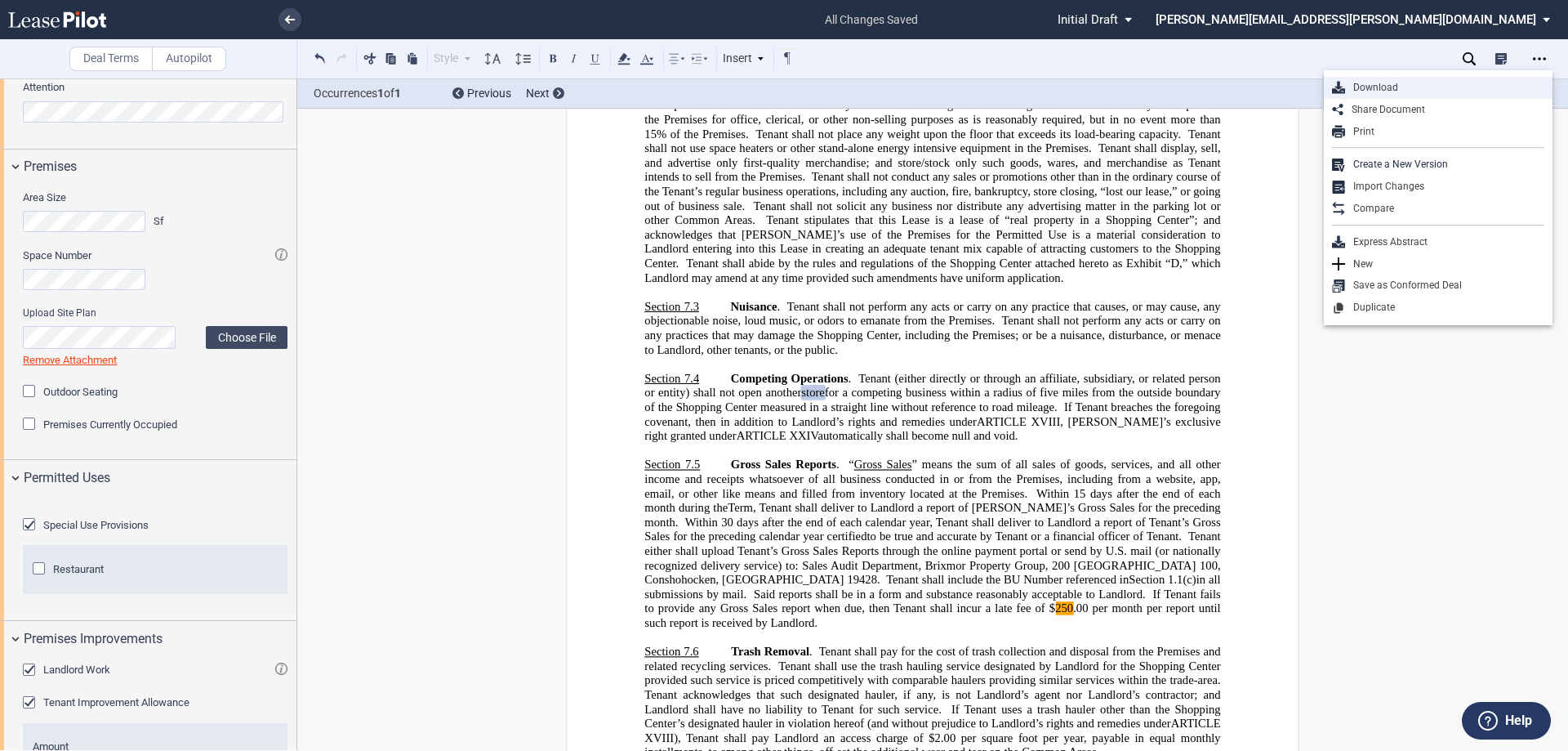
click at [1389, 84] on div "Download" at bounding box center [1444, 88] width 199 height 14
